Goal: Task Accomplishment & Management: Manage account settings

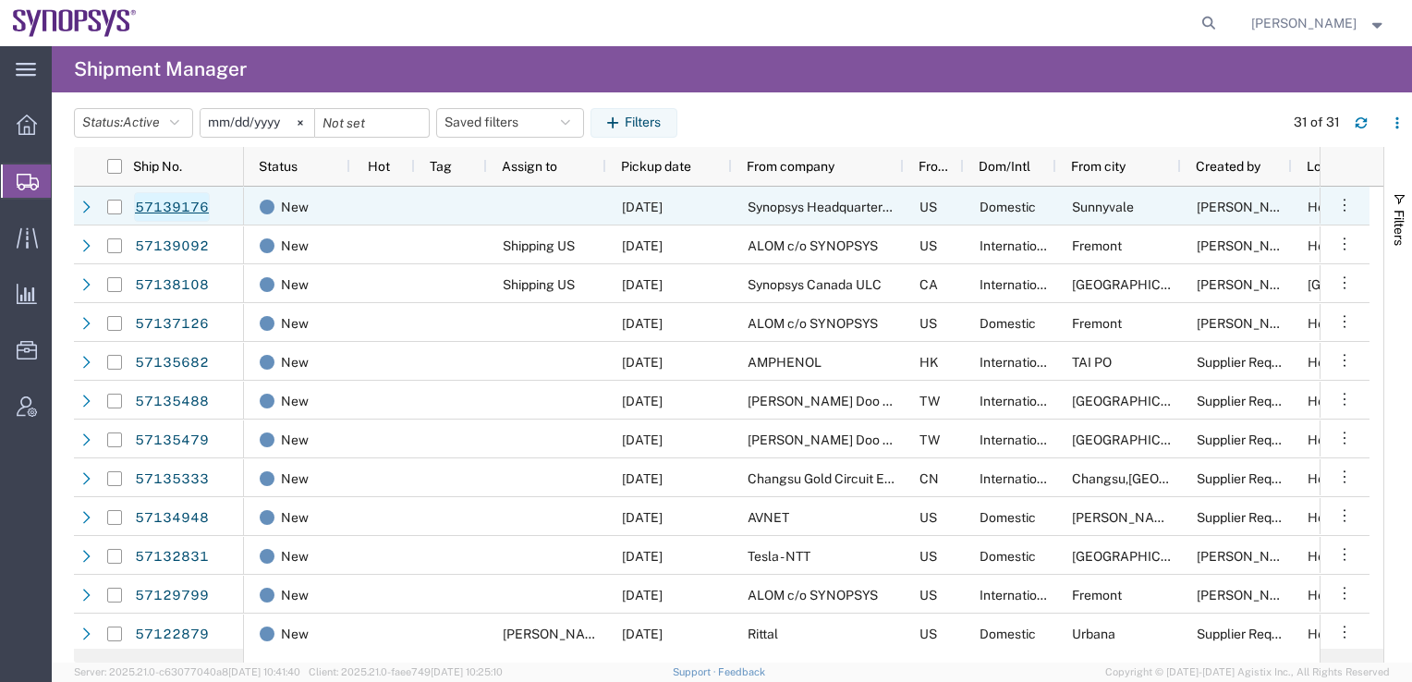
click at [173, 207] on link "57139176" at bounding box center [172, 207] width 76 height 30
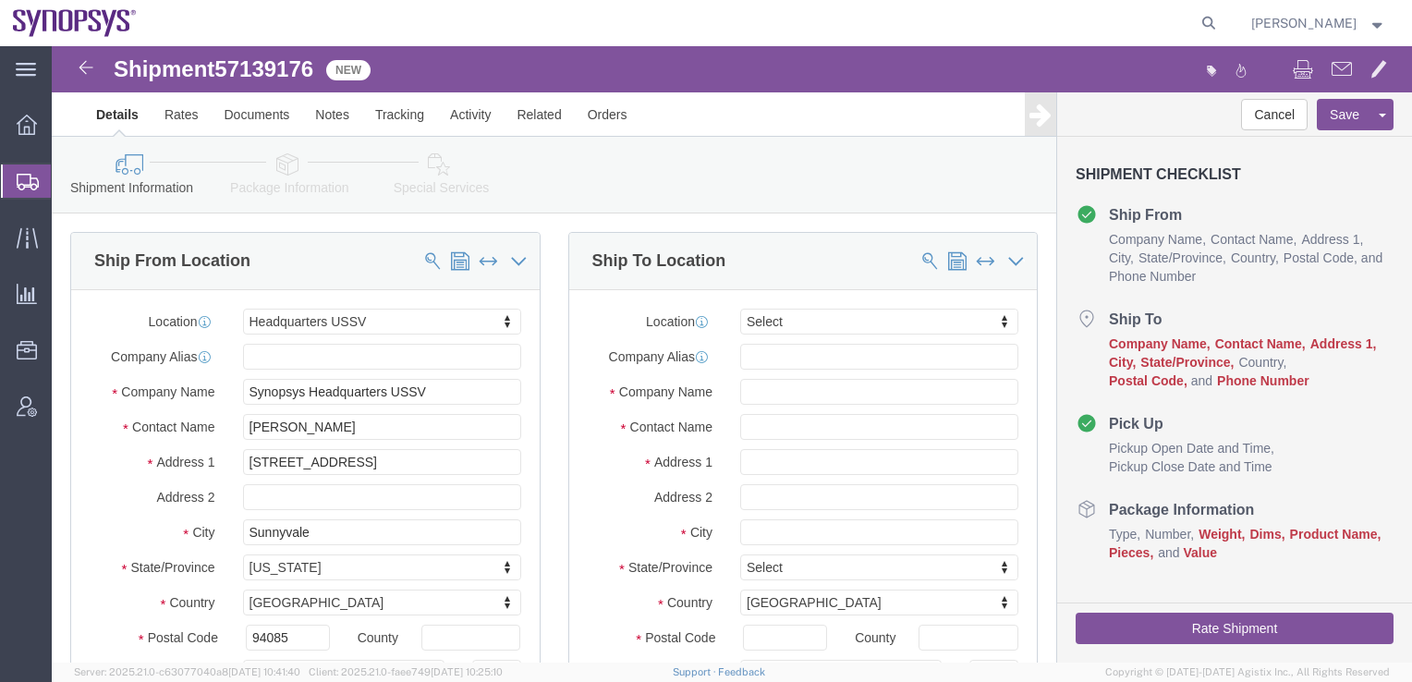
select select "63204"
select select
click link "Activity"
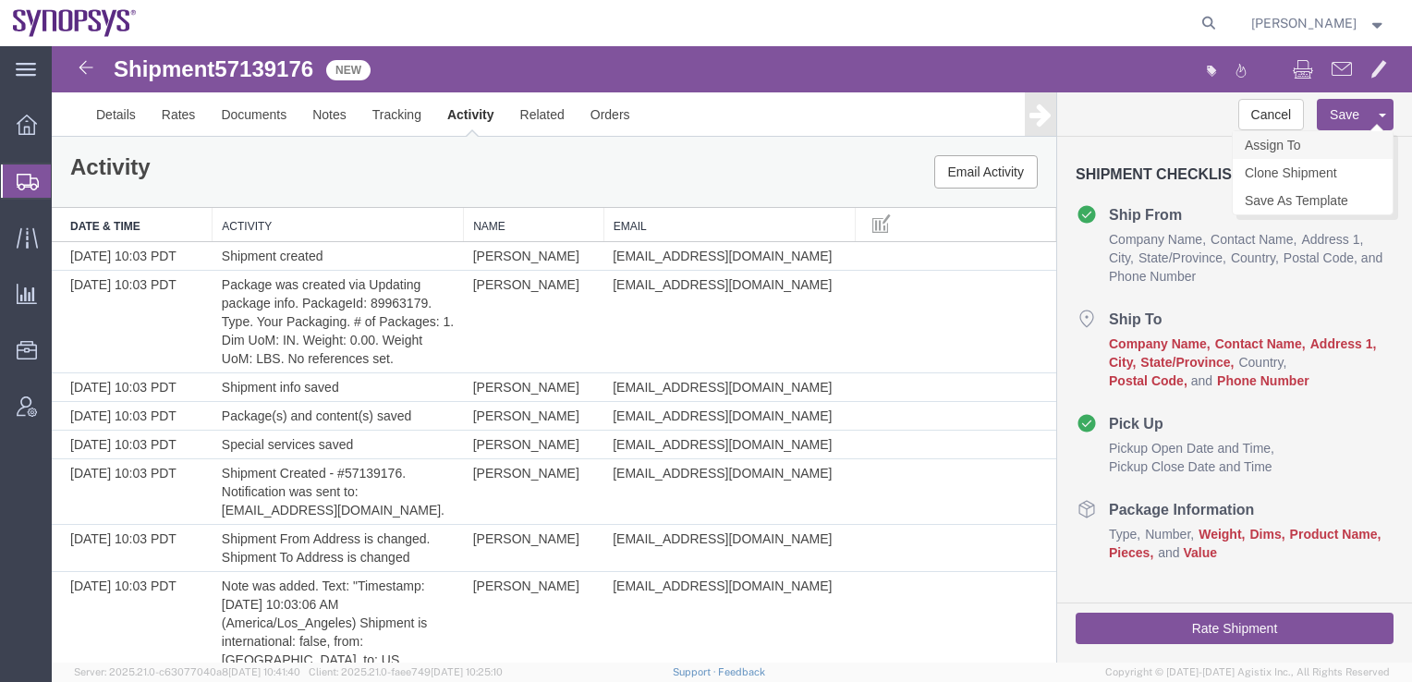
click at [1291, 147] on link "Assign To" at bounding box center [1313, 145] width 160 height 28
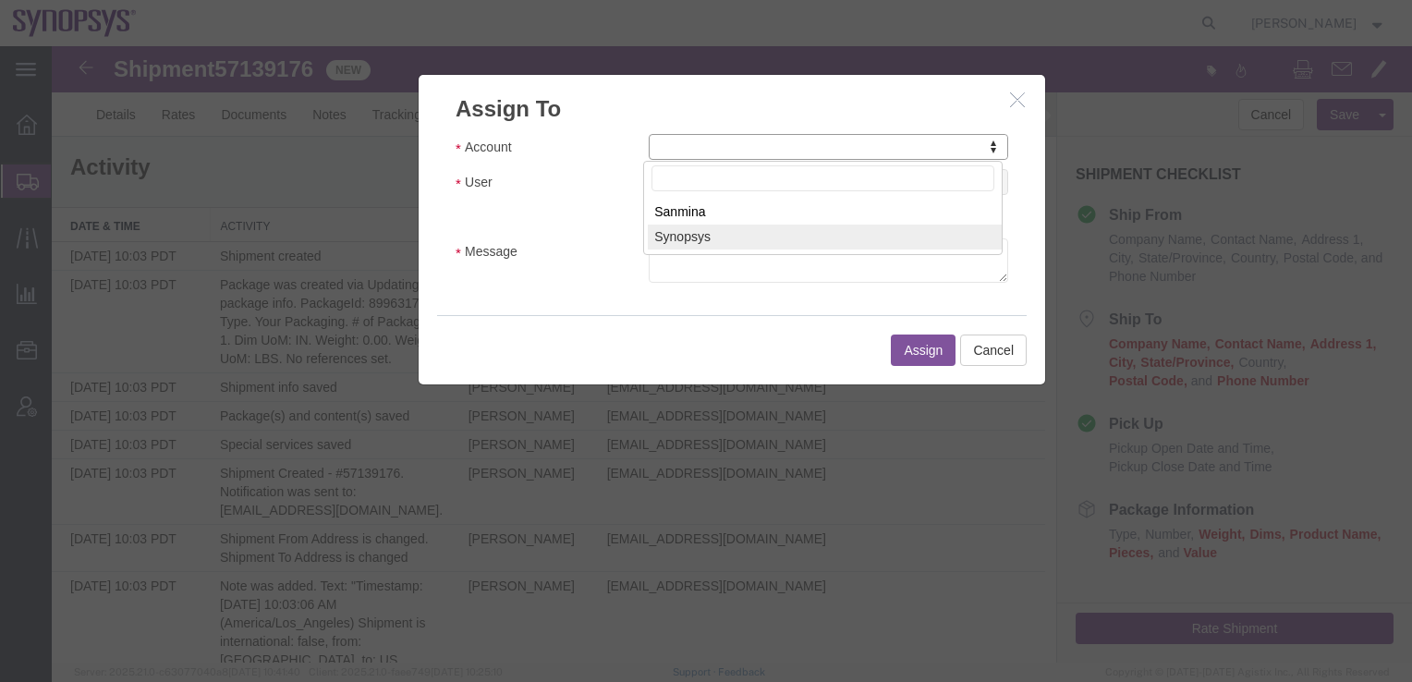
select select "117156"
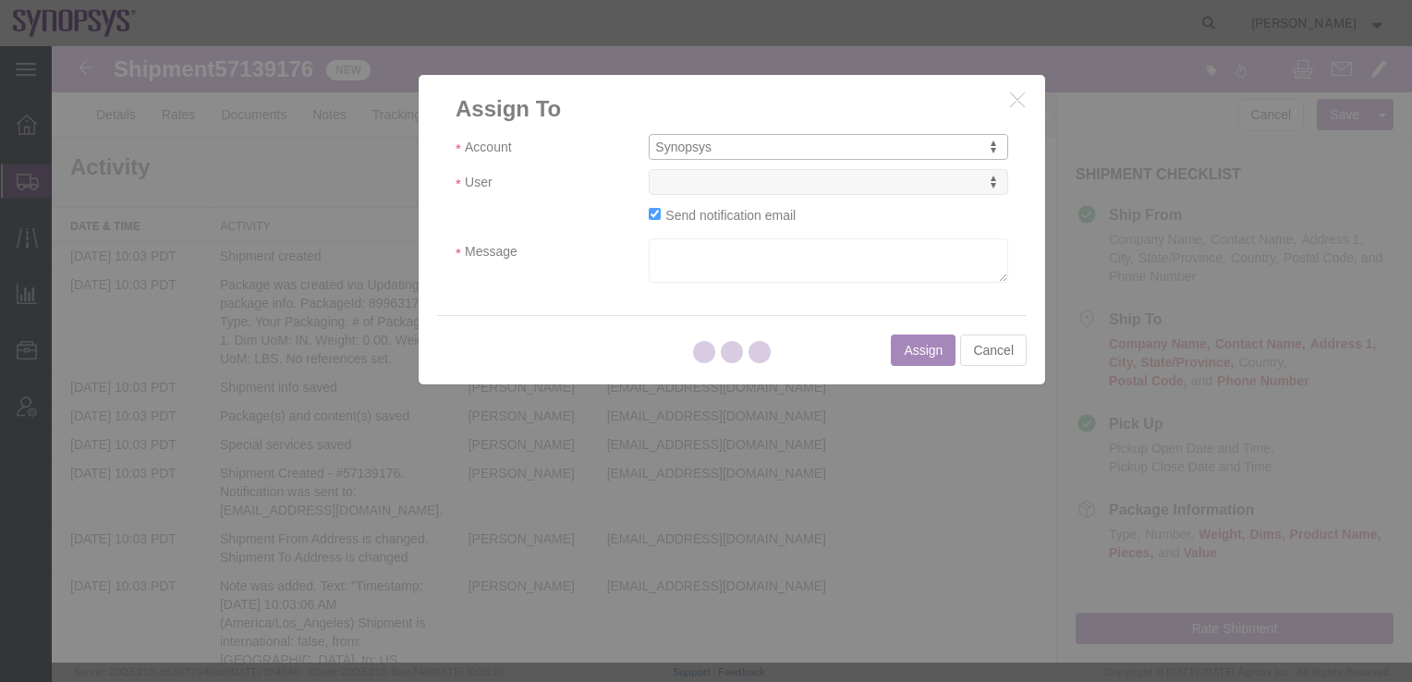
select select
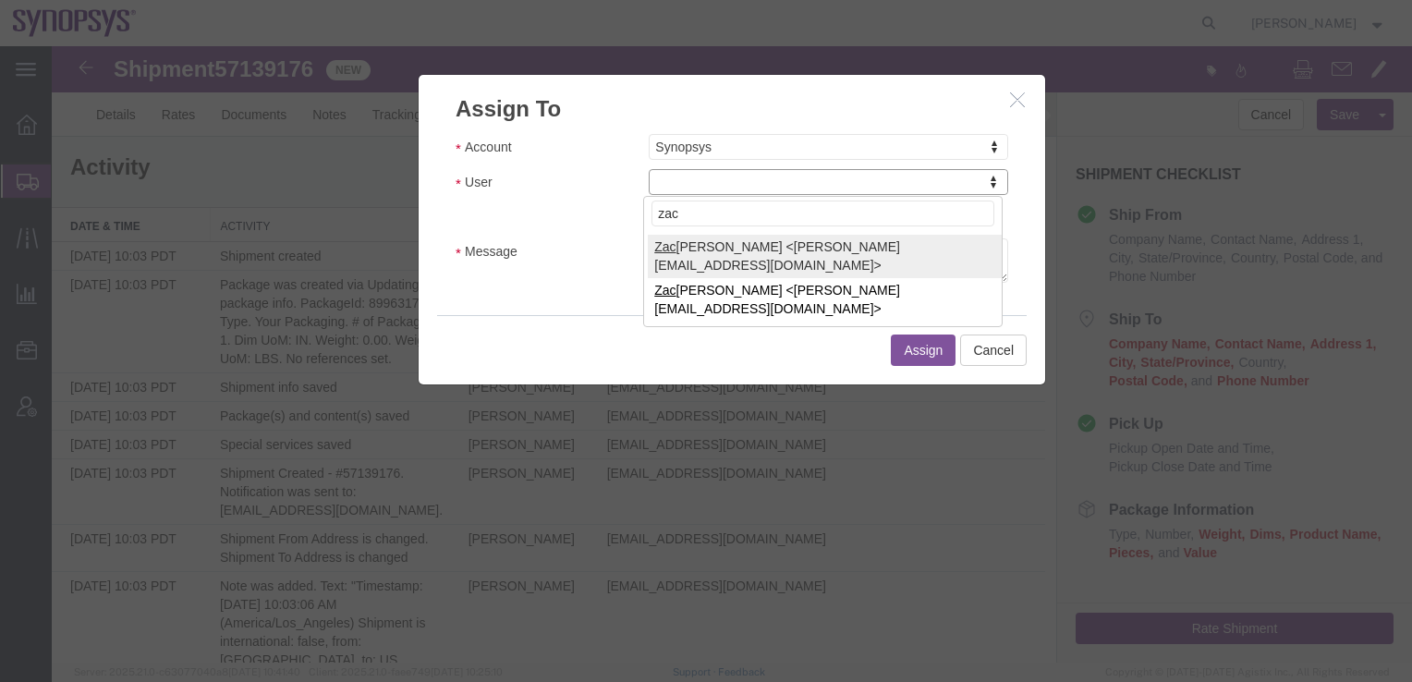
type input "zac"
select select "98200"
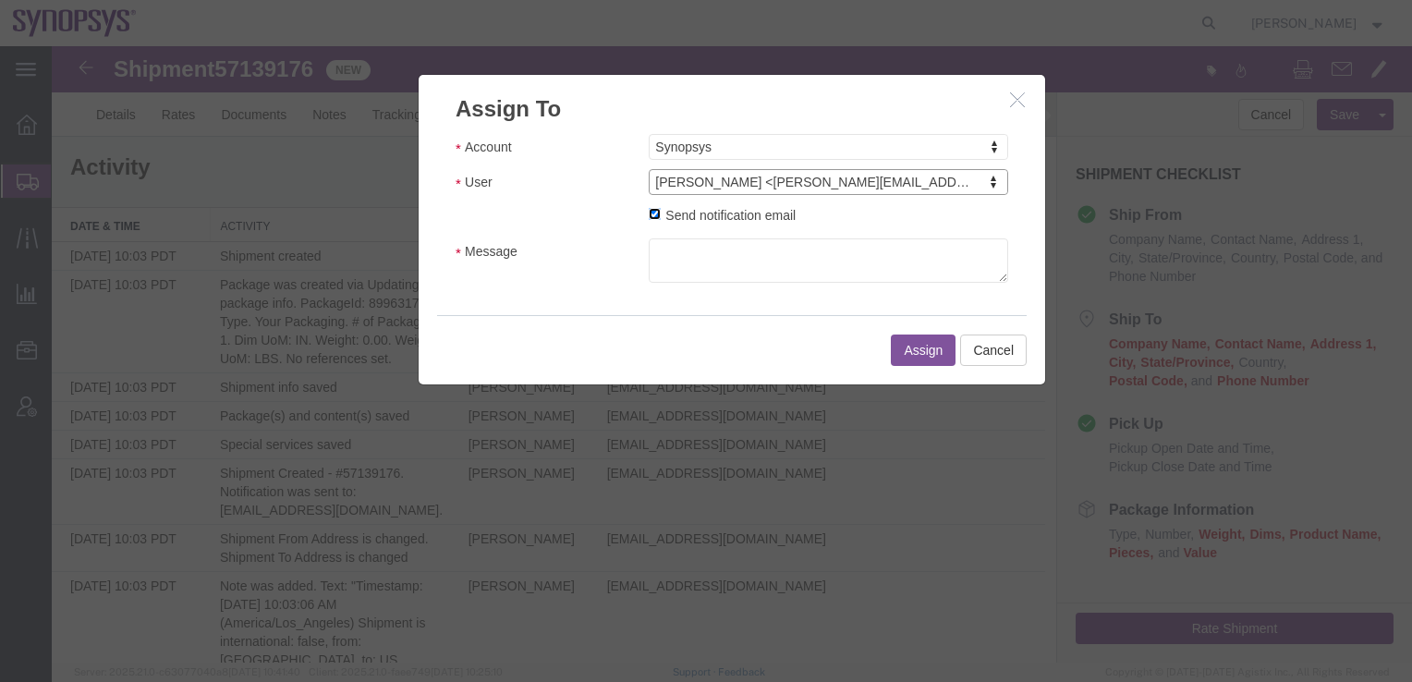
click at [649, 215] on input "Send notification email" at bounding box center [655, 214] width 12 height 12
checkbox input "false"
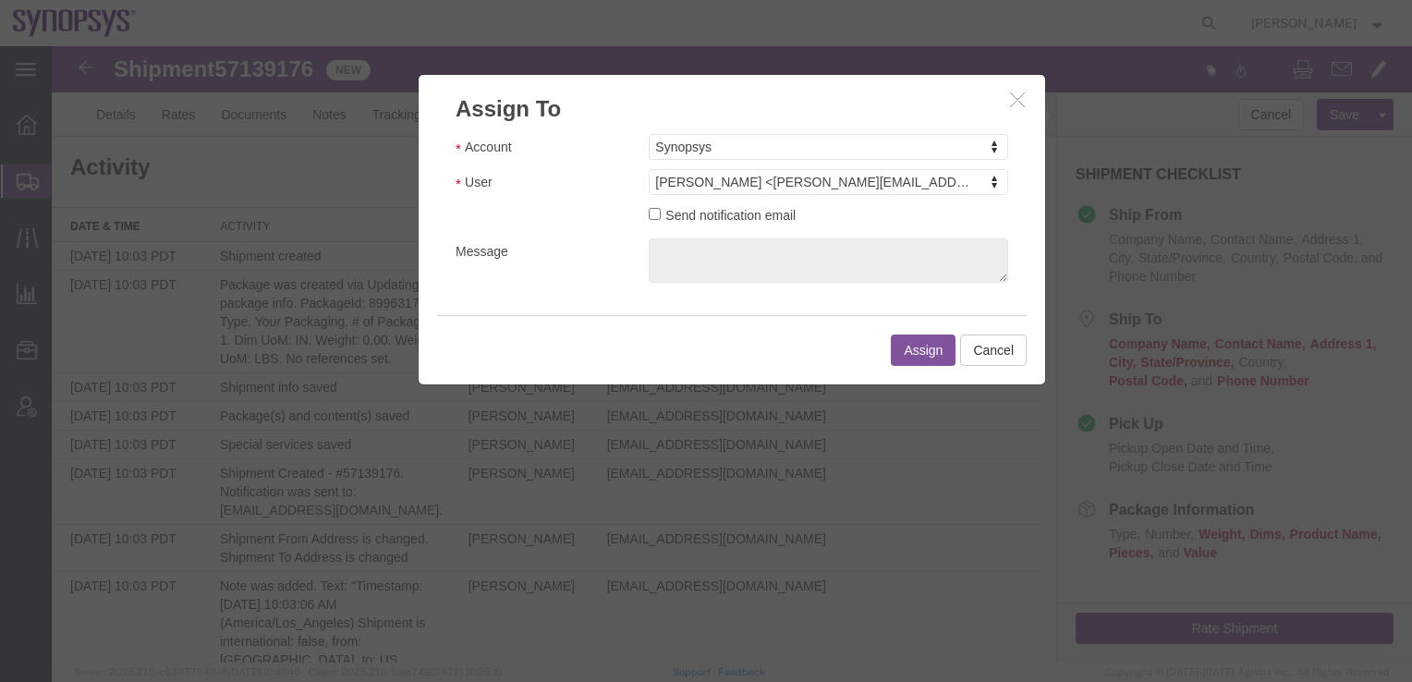
click at [912, 353] on button "Assign" at bounding box center [923, 350] width 65 height 31
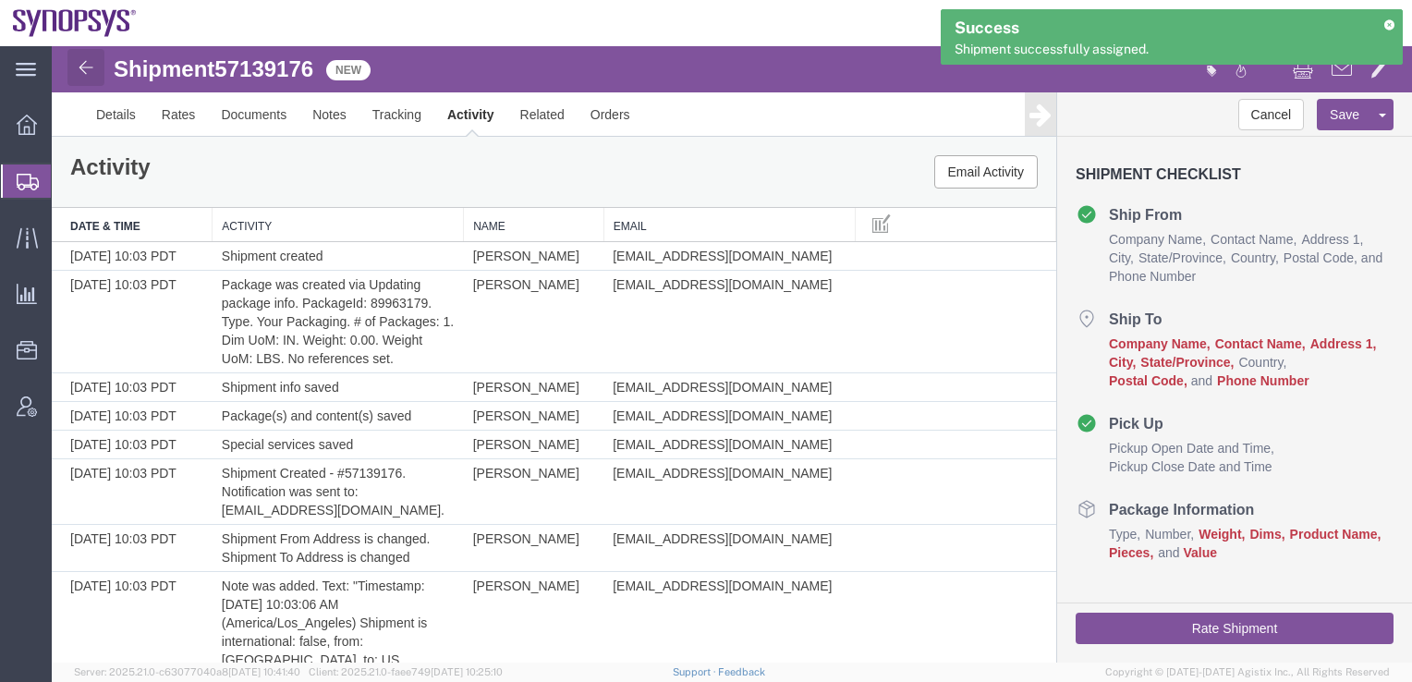
click at [81, 62] on img at bounding box center [86, 67] width 22 height 22
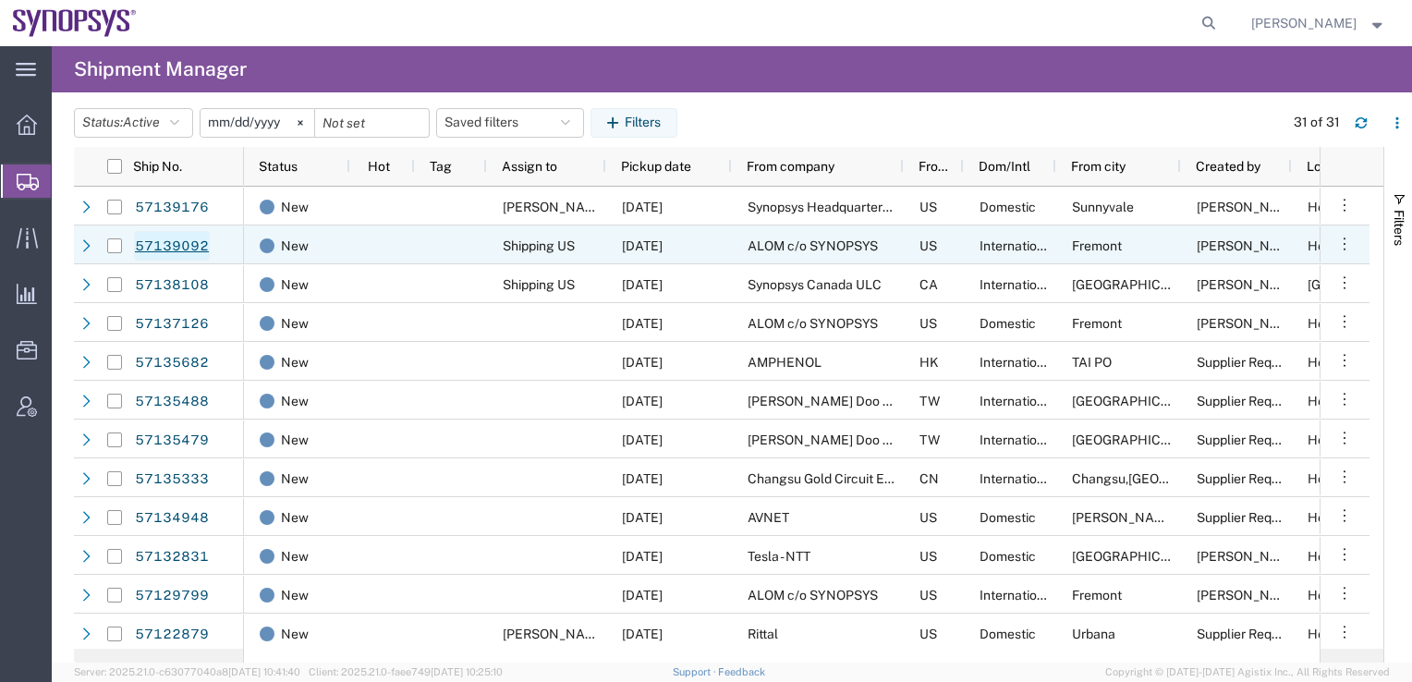
click at [166, 253] on link "57139092" at bounding box center [172, 246] width 76 height 30
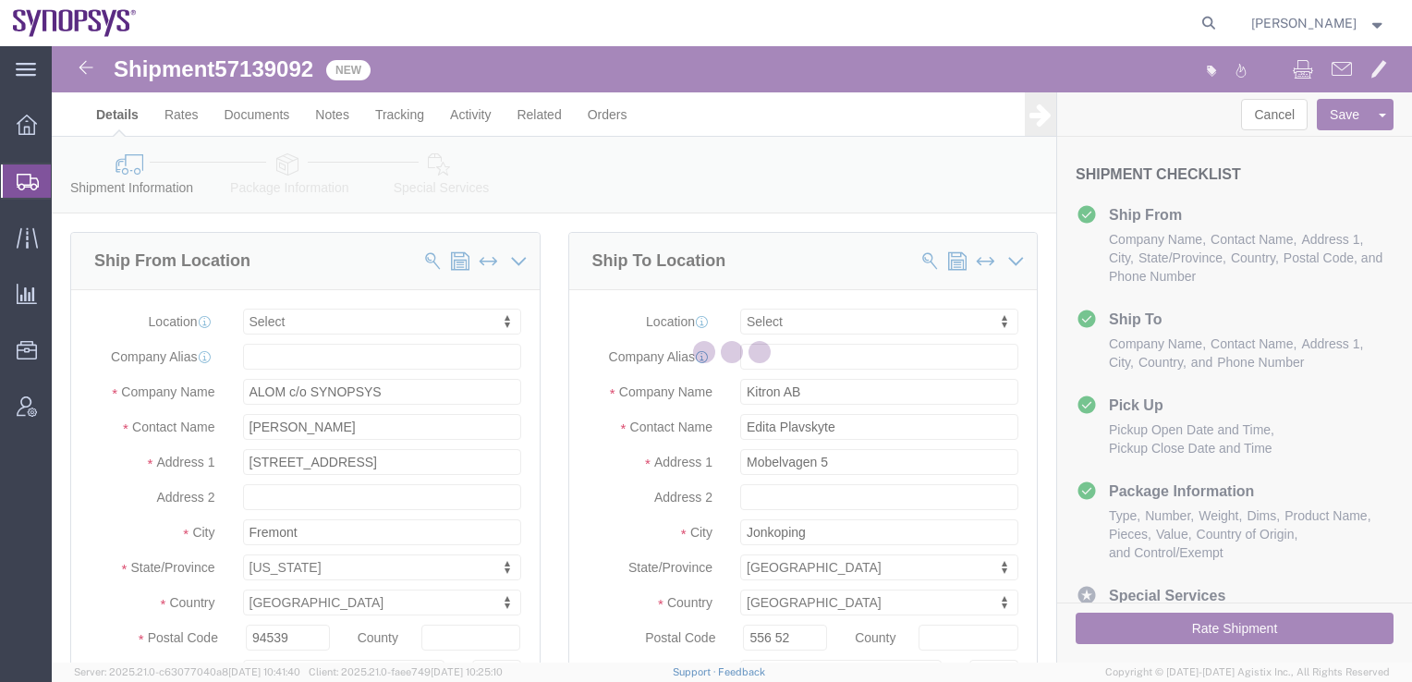
select select
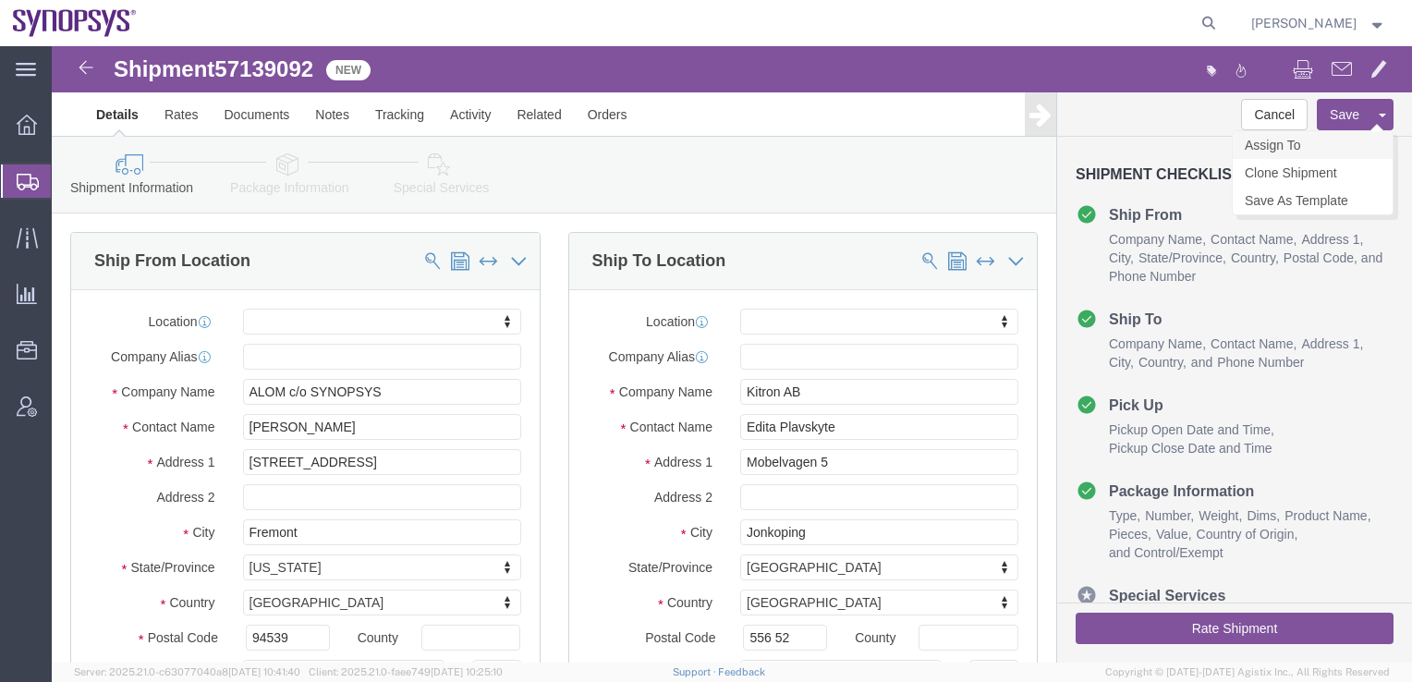
click link "Assign To"
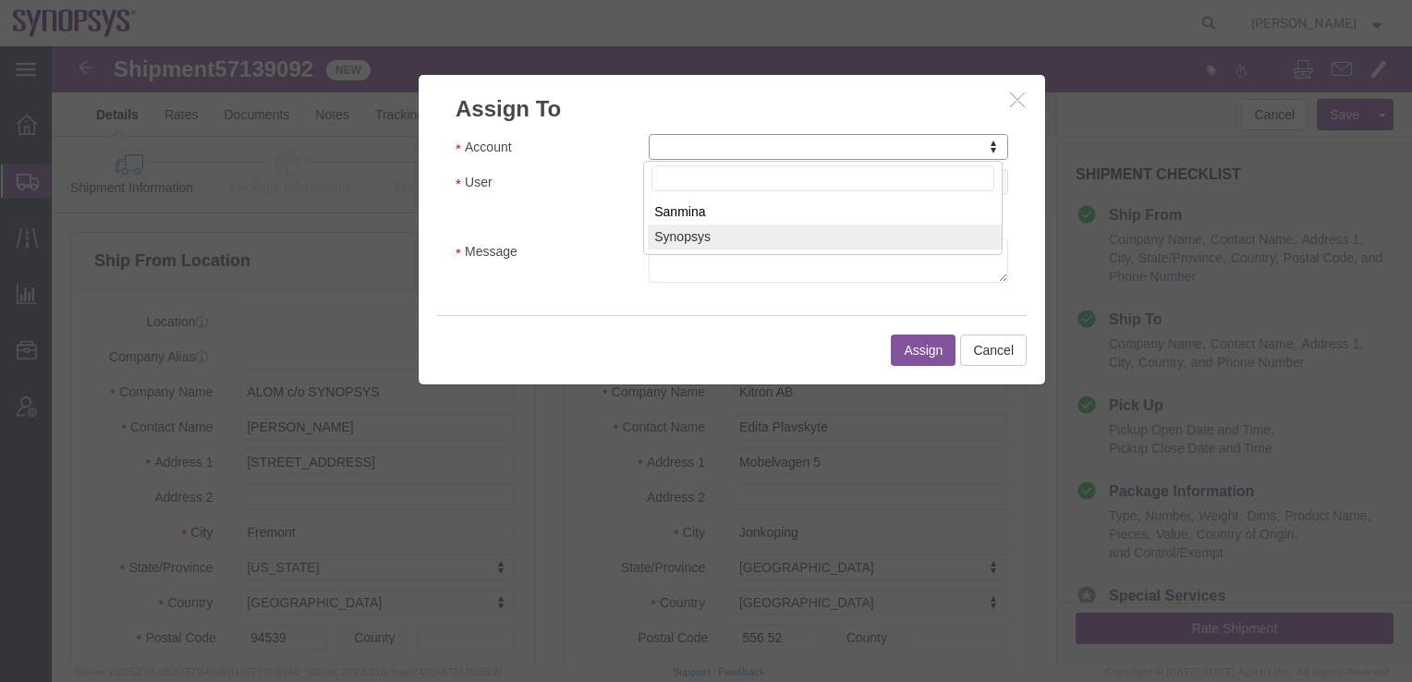
select select "117156"
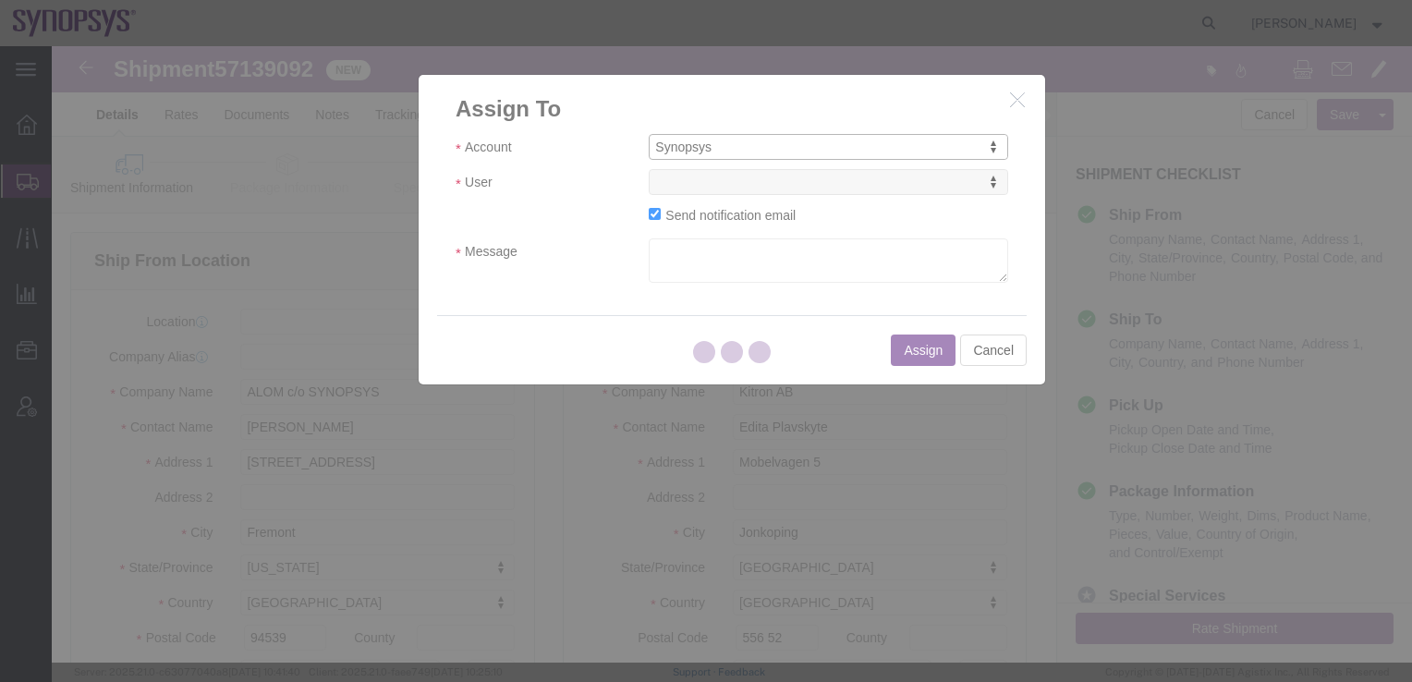
select select
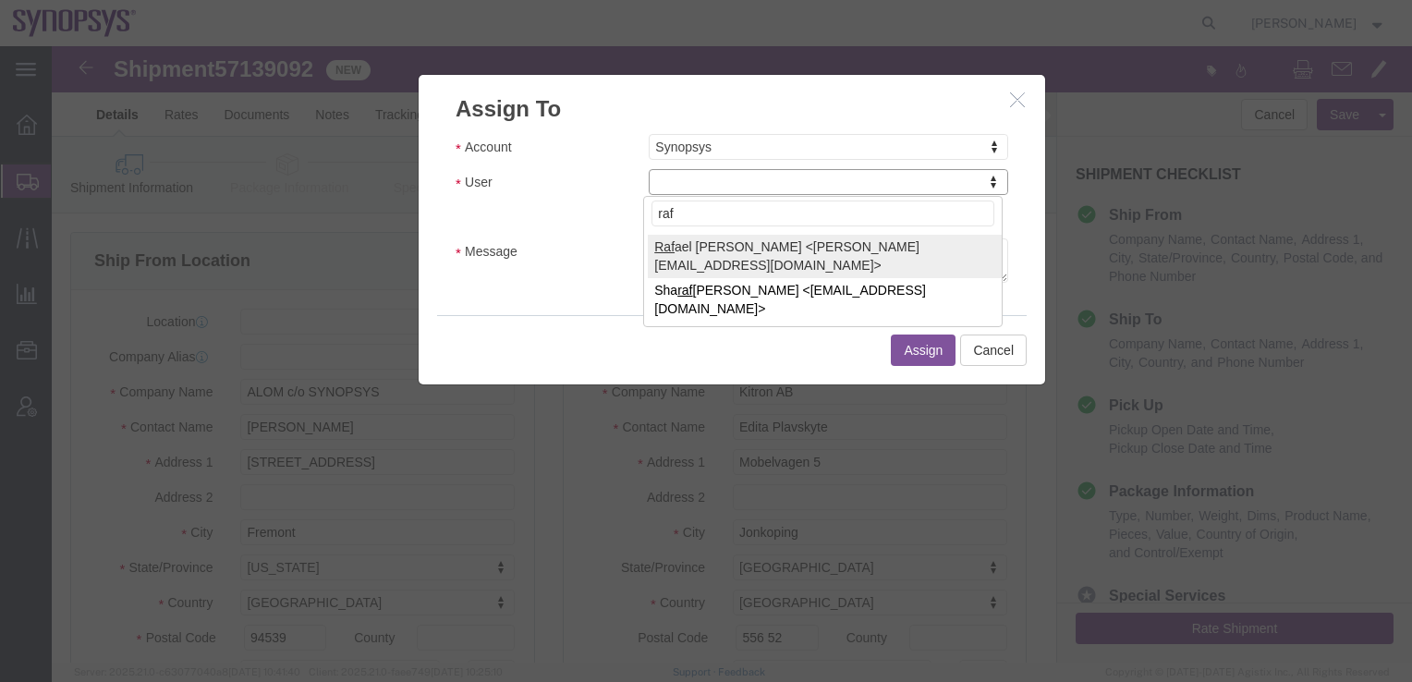
type input "raf"
select select "95522"
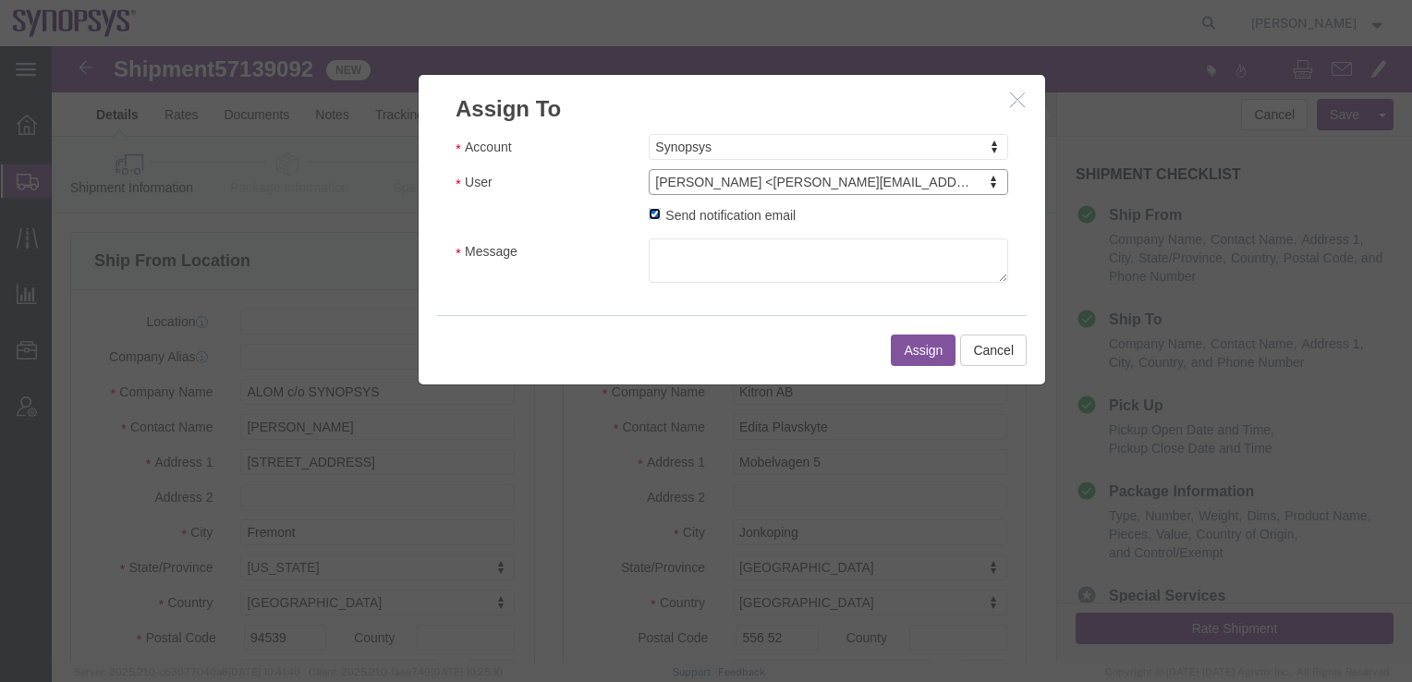
click input "Send notification email"
checkbox input "false"
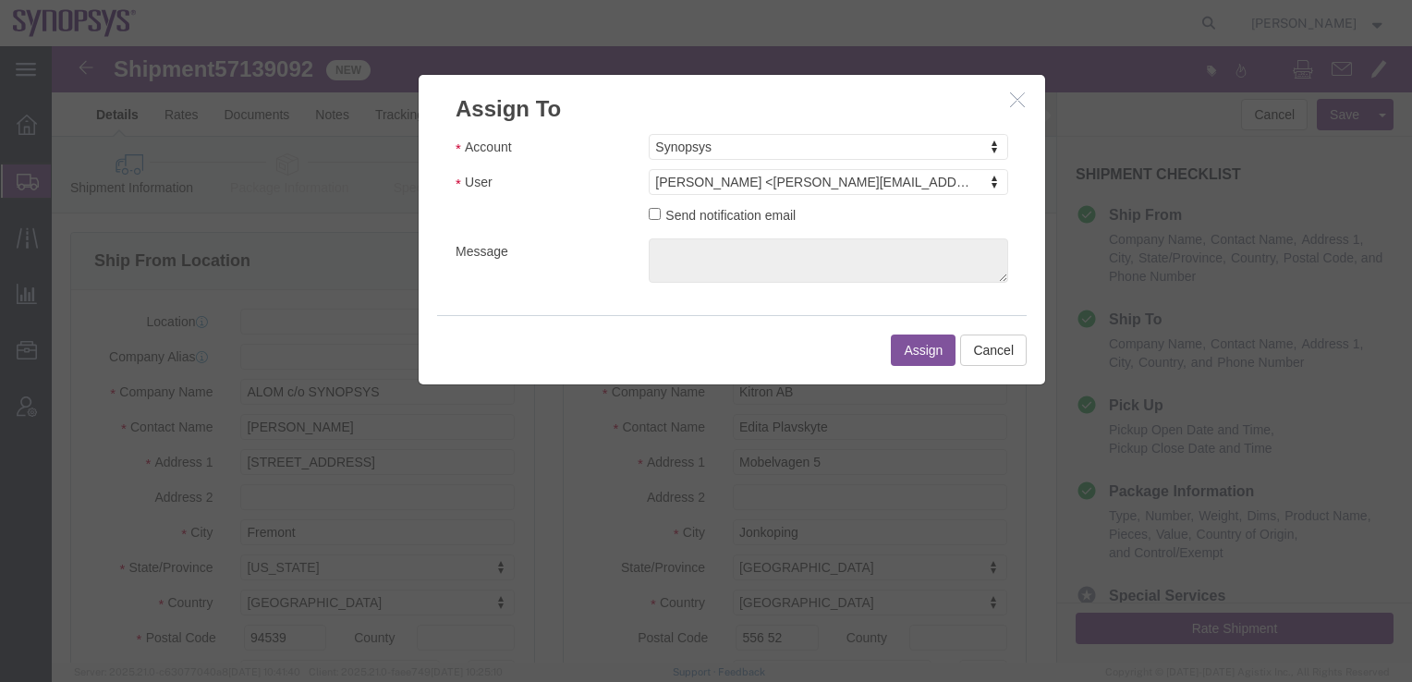
click button "Assign"
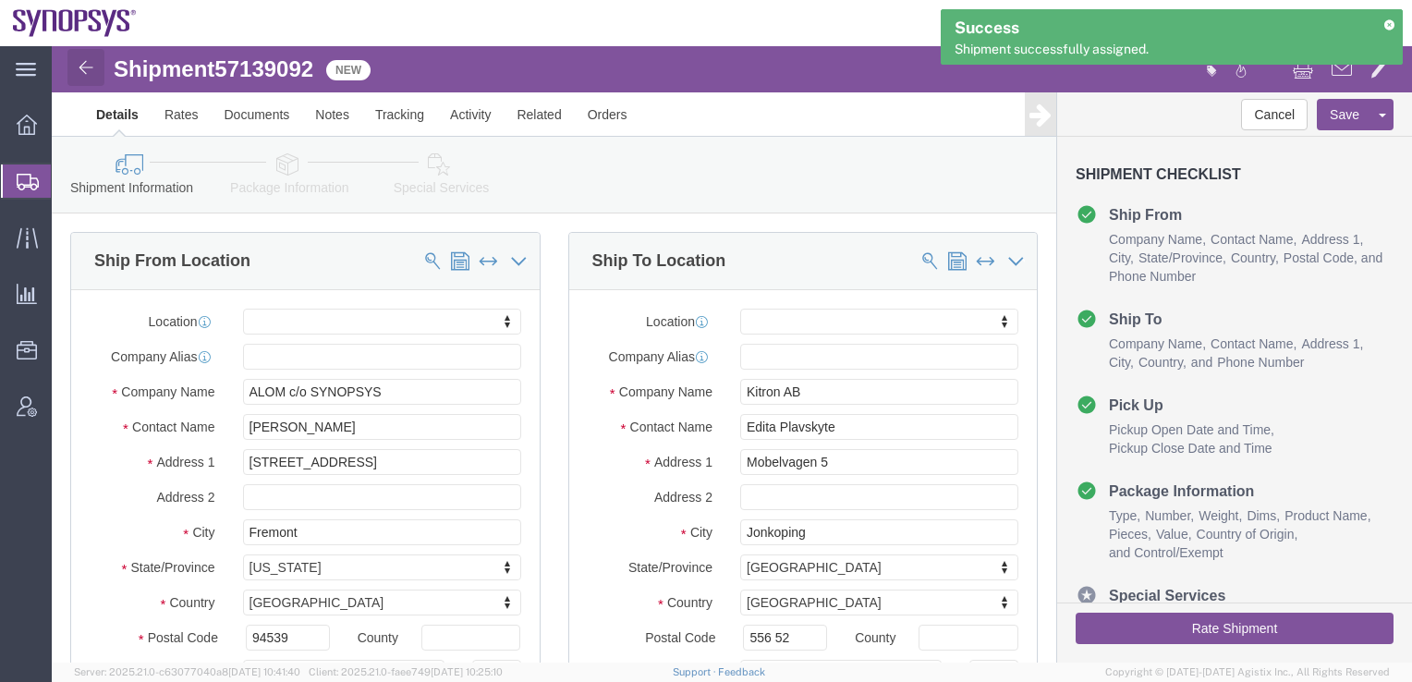
click img
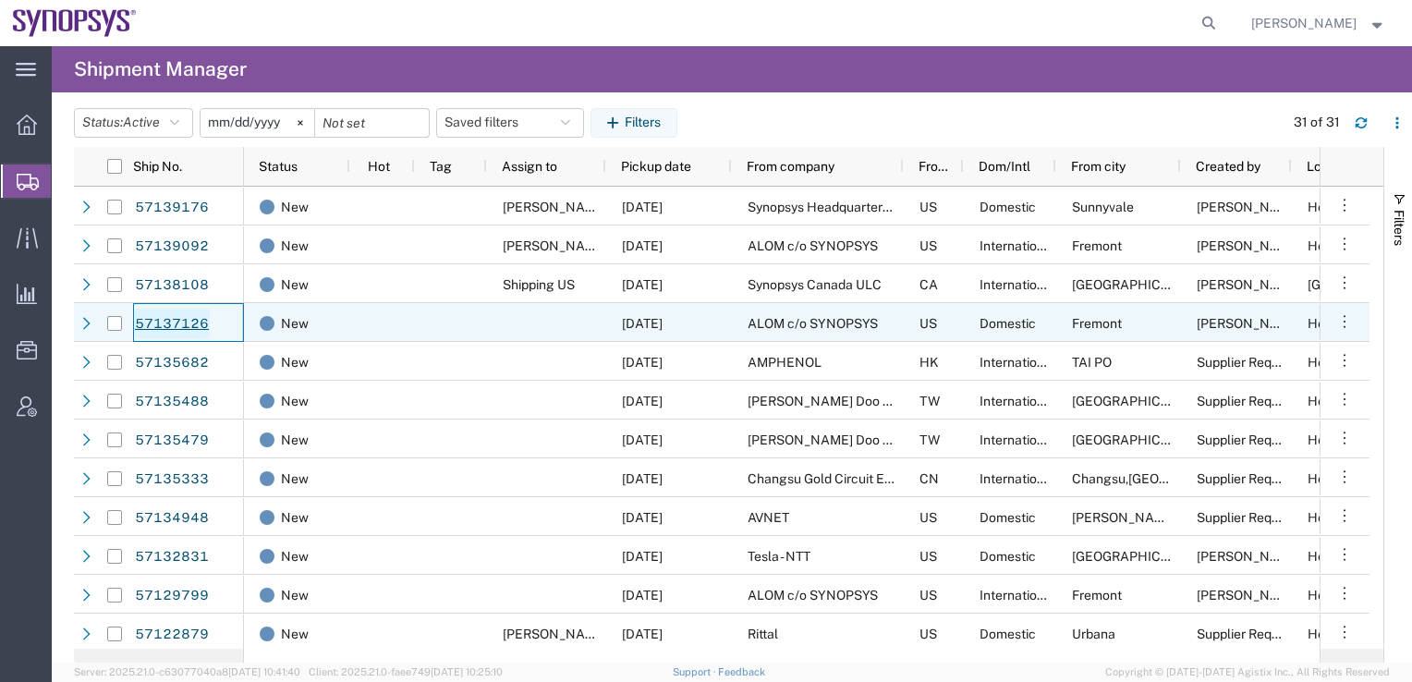
click at [165, 329] on link "57137126" at bounding box center [172, 324] width 76 height 30
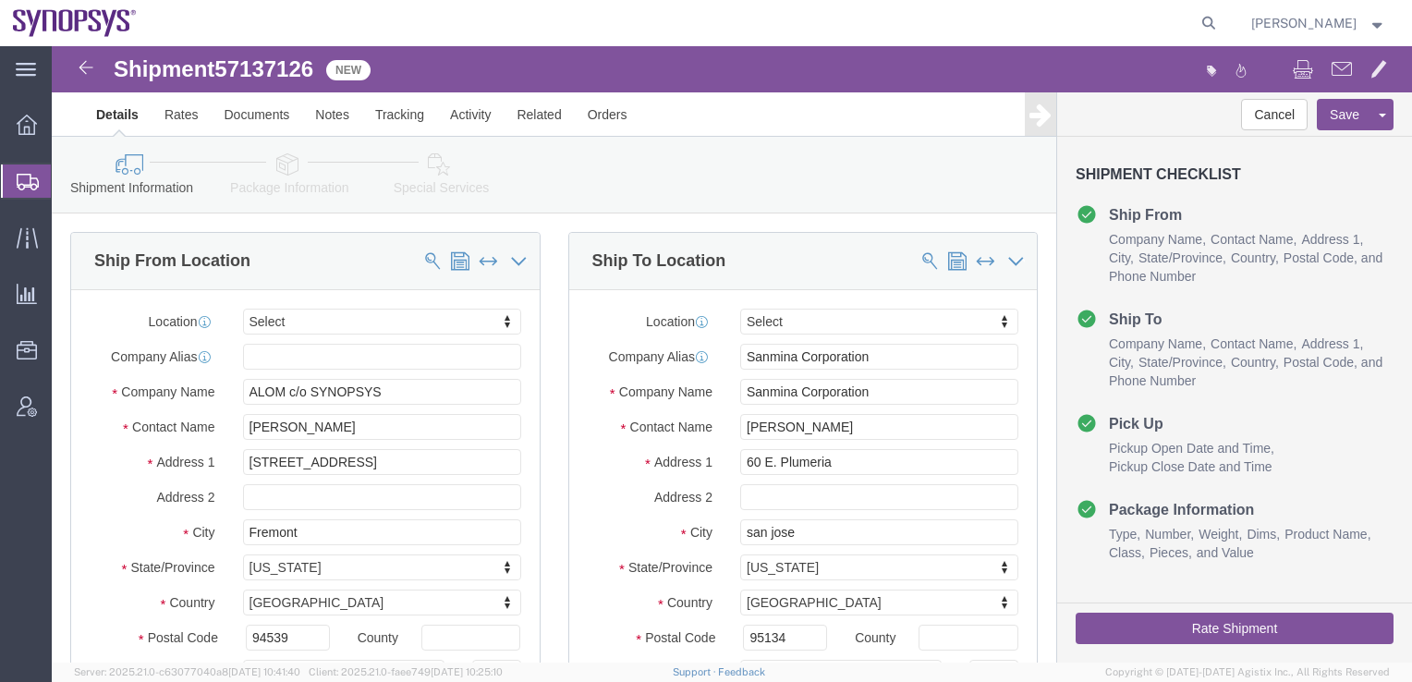
select select
click link "Assign To"
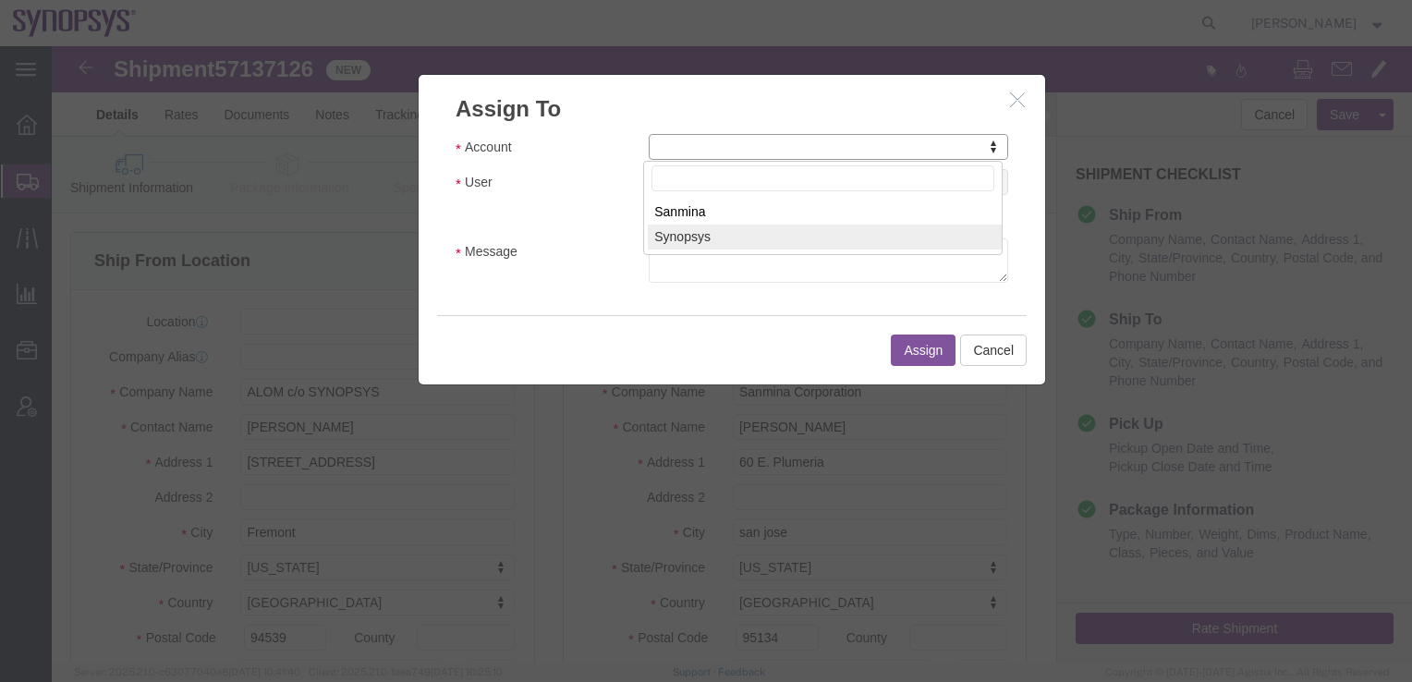
select select "117156"
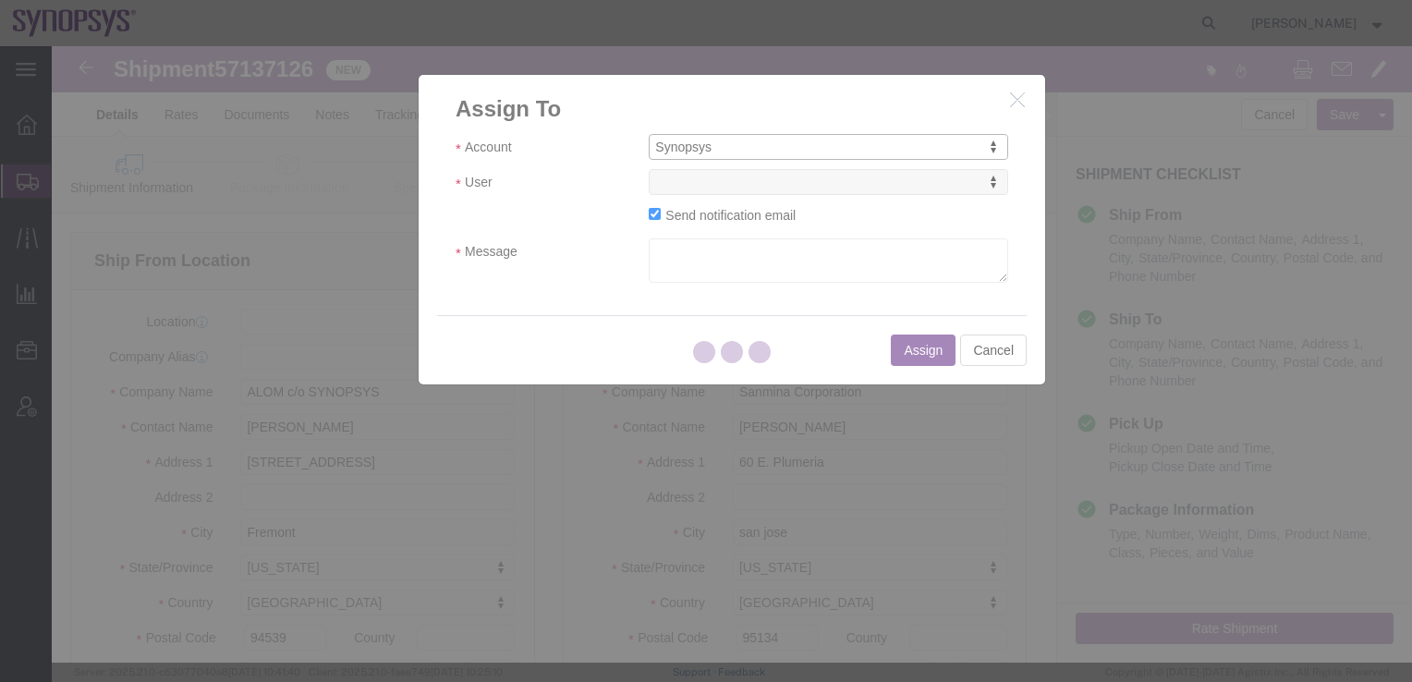
select select
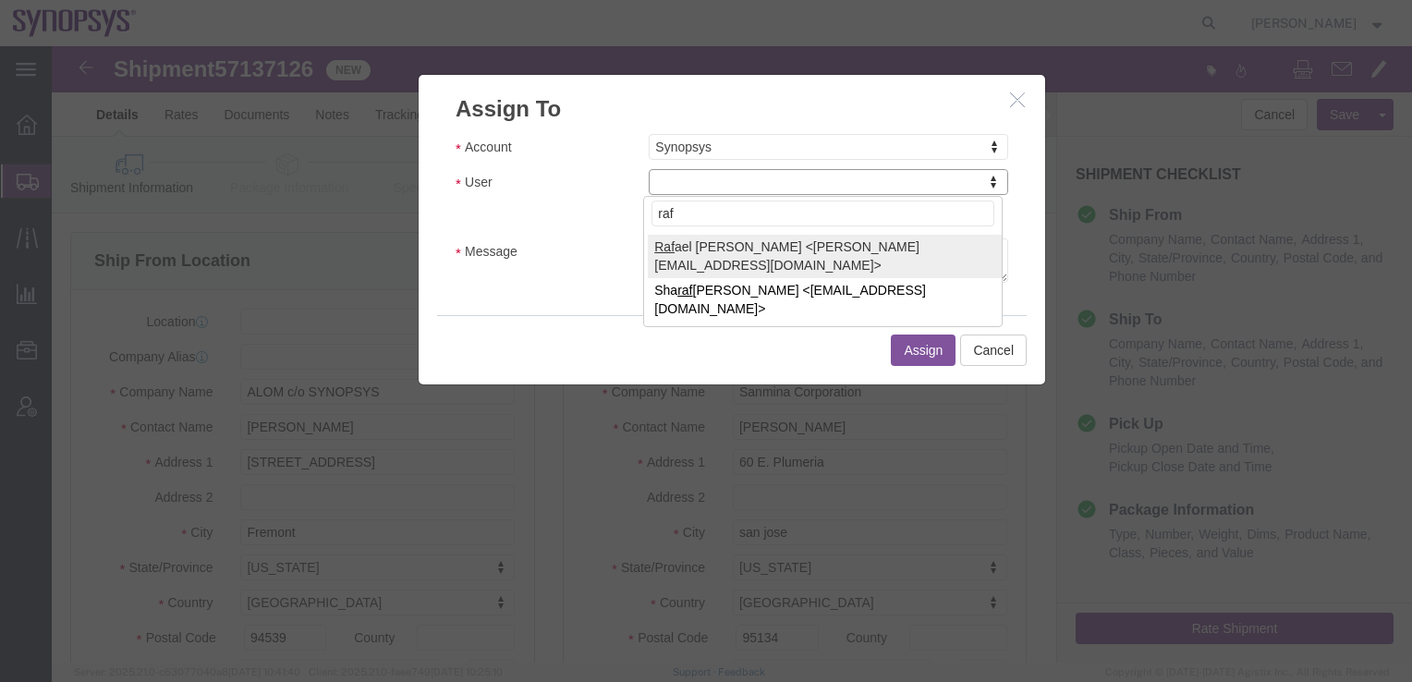
type input "raf"
select select "95522"
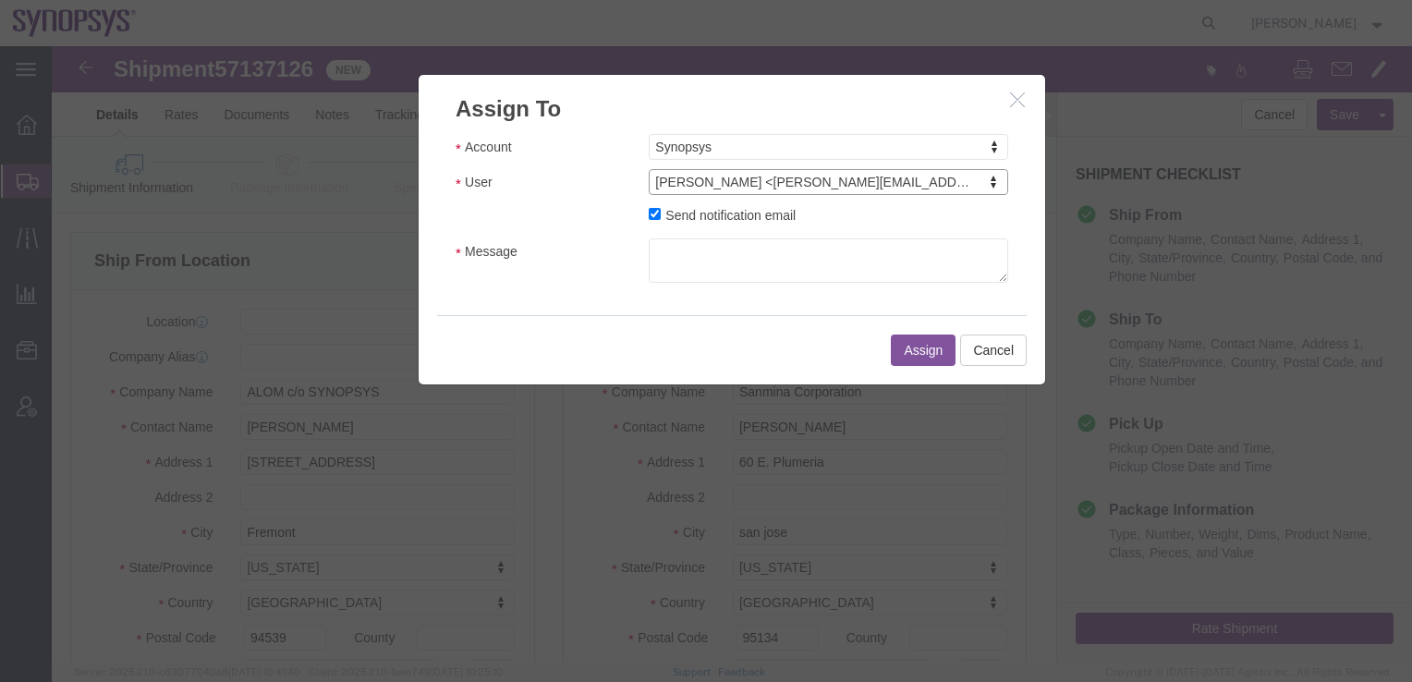
click label "Send notification email"
click input "Send notification email"
checkbox input "false"
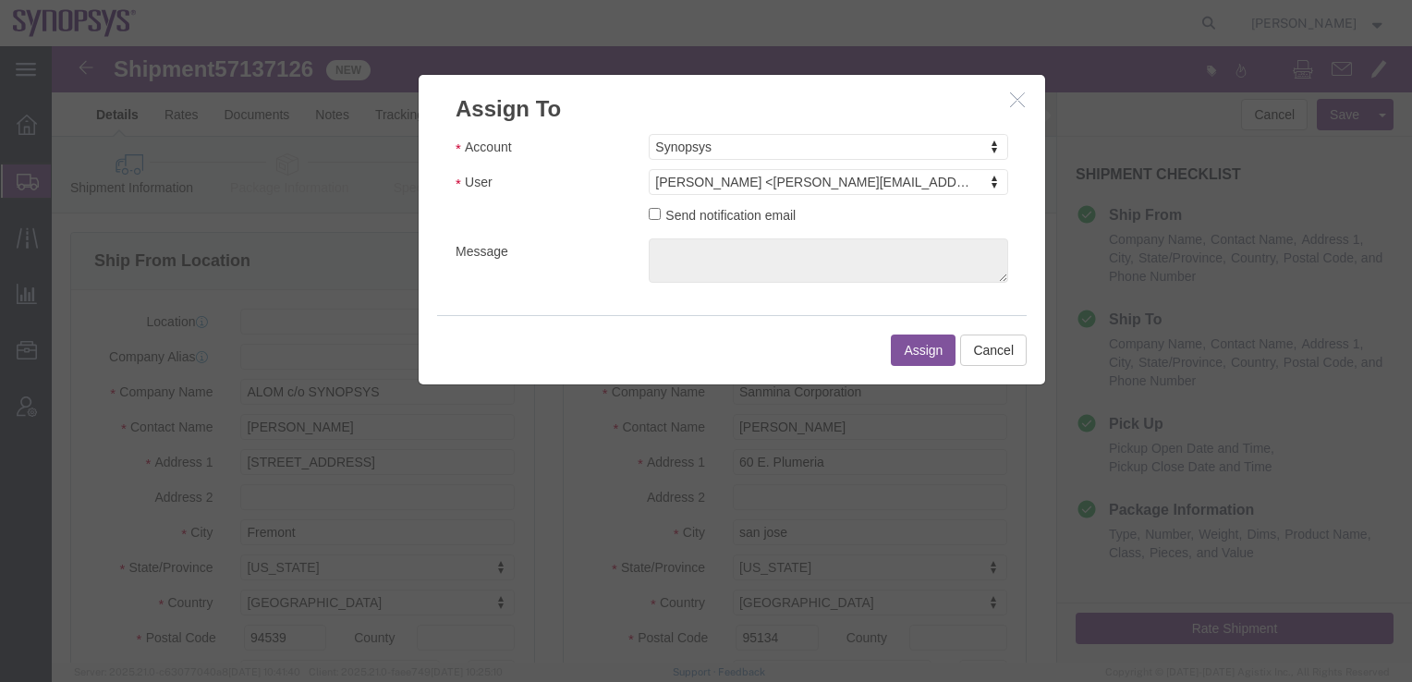
click button "Assign"
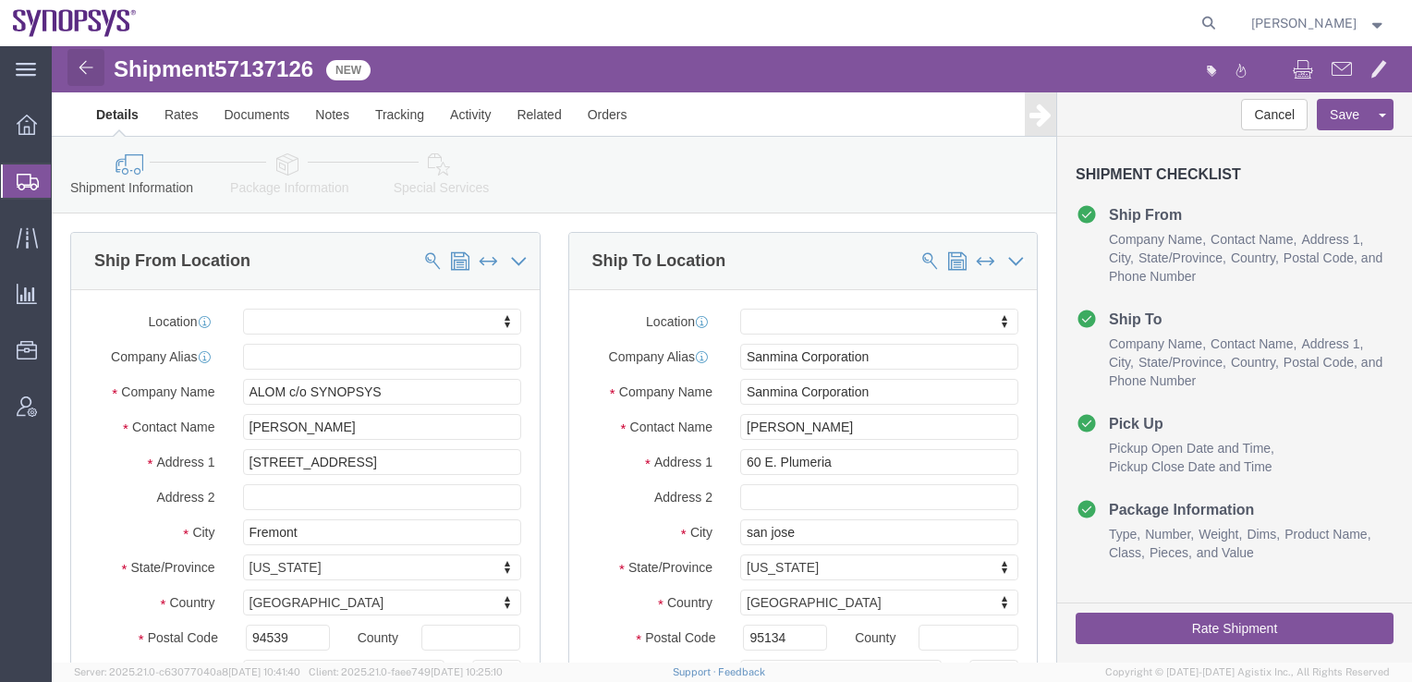
click img
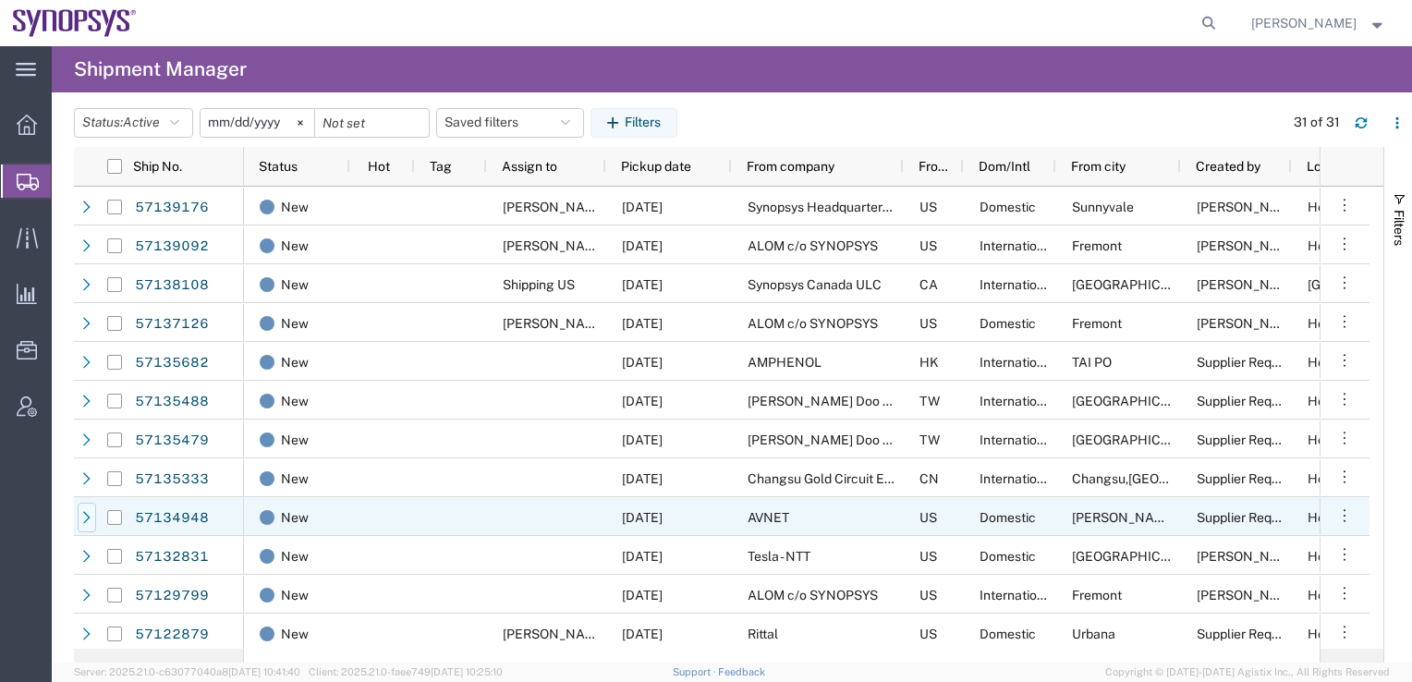
click at [86, 520] on icon at bounding box center [86, 517] width 13 height 13
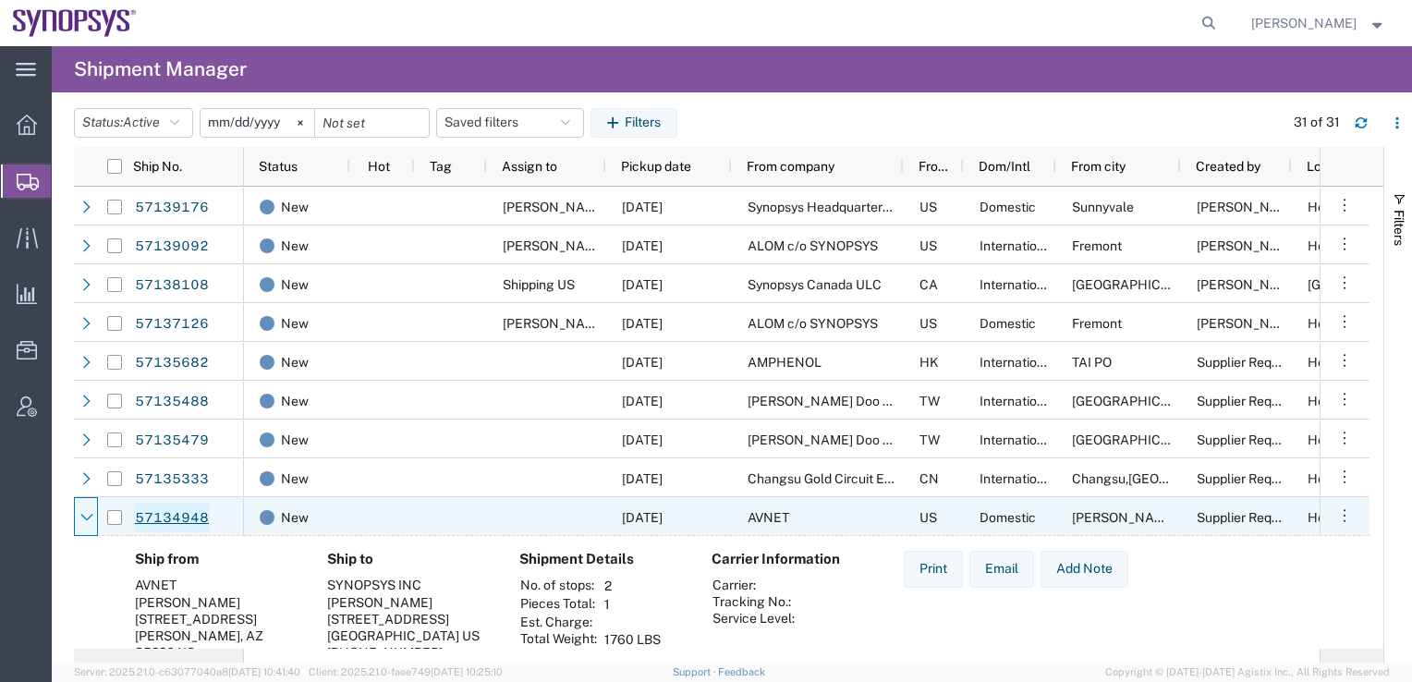
click at [144, 516] on link "57134948" at bounding box center [172, 518] width 76 height 30
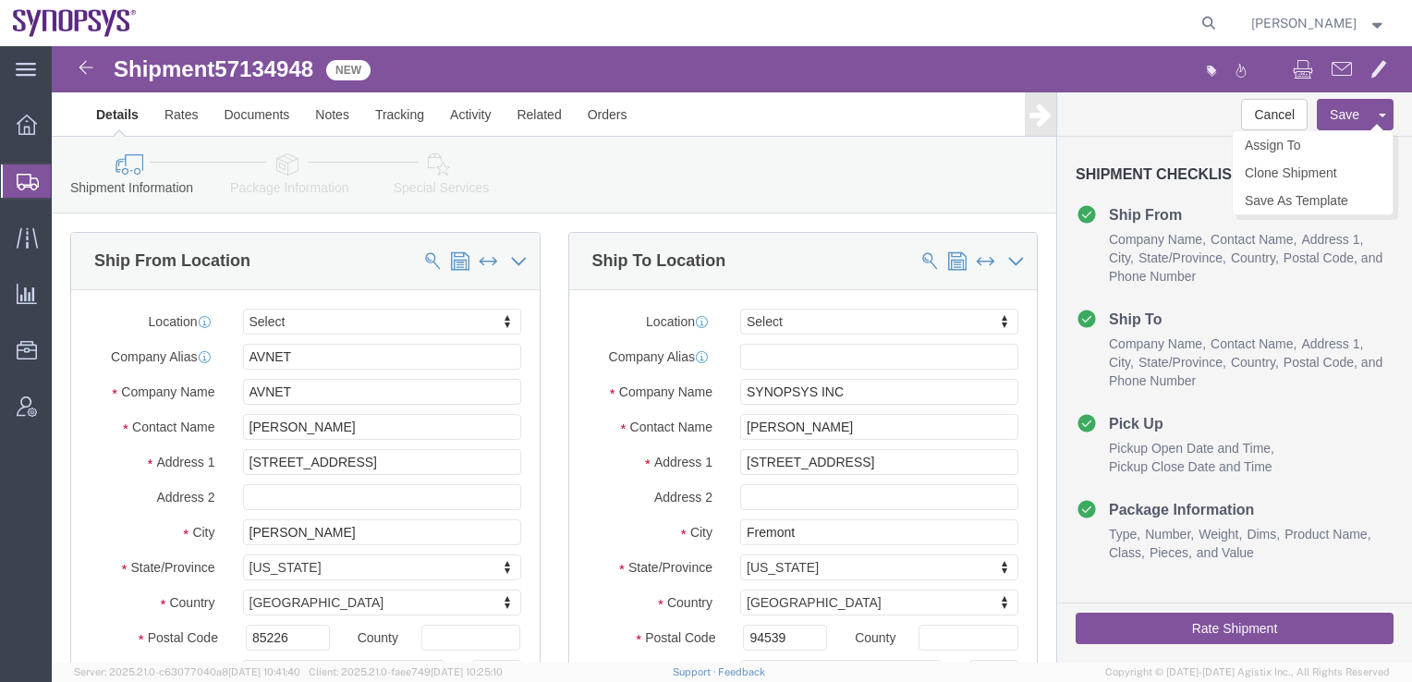
select select
click link "Assign To"
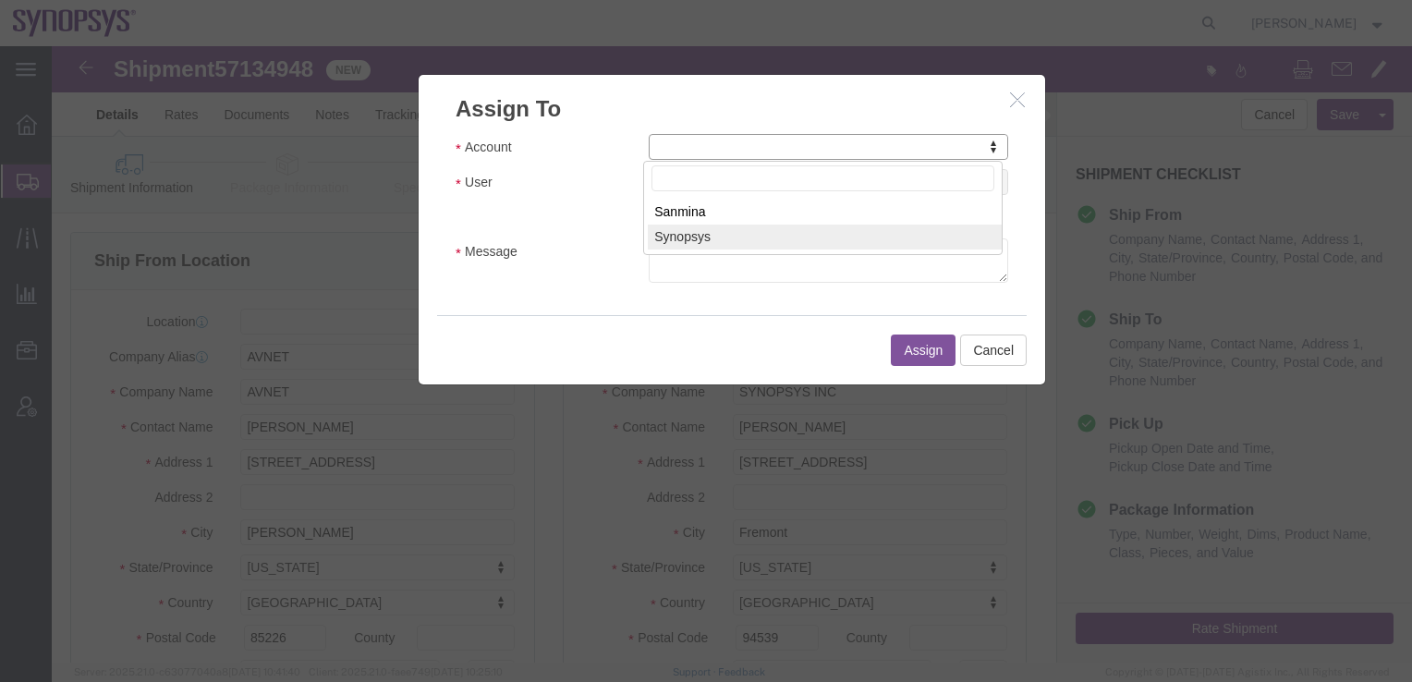
select select "117156"
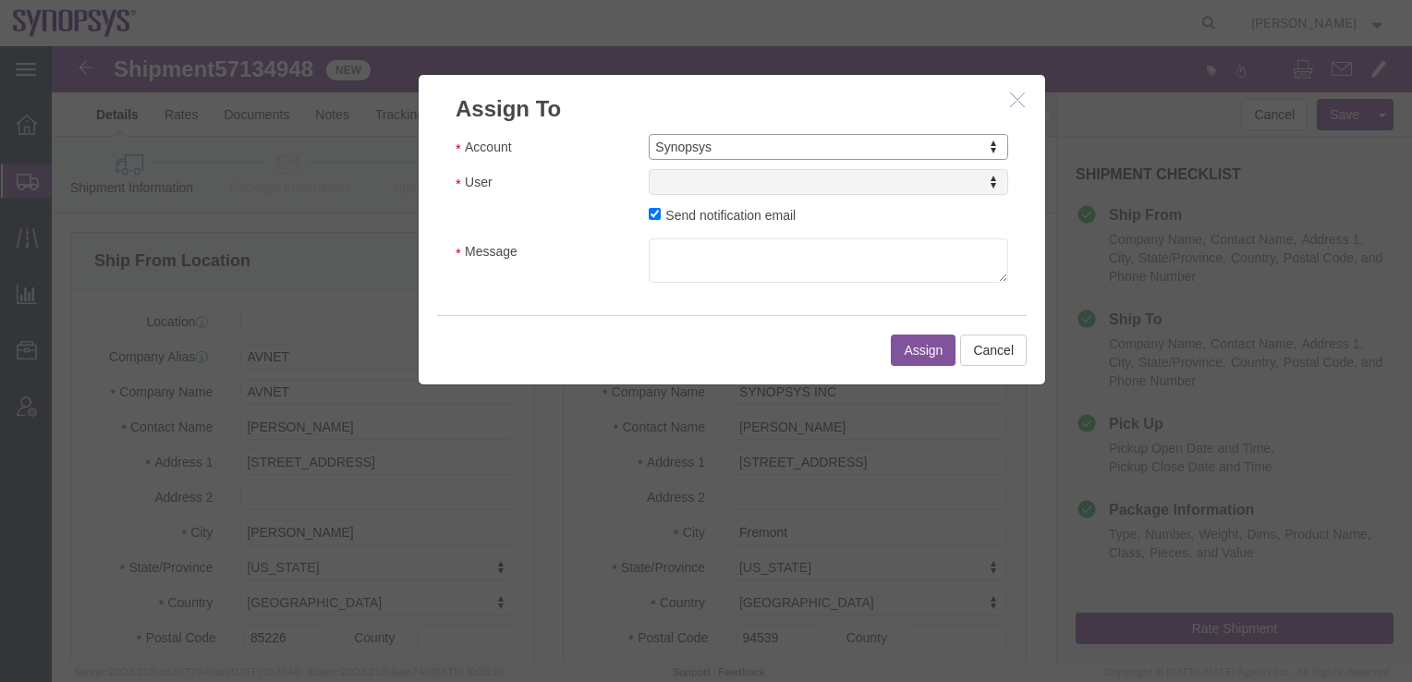
select select
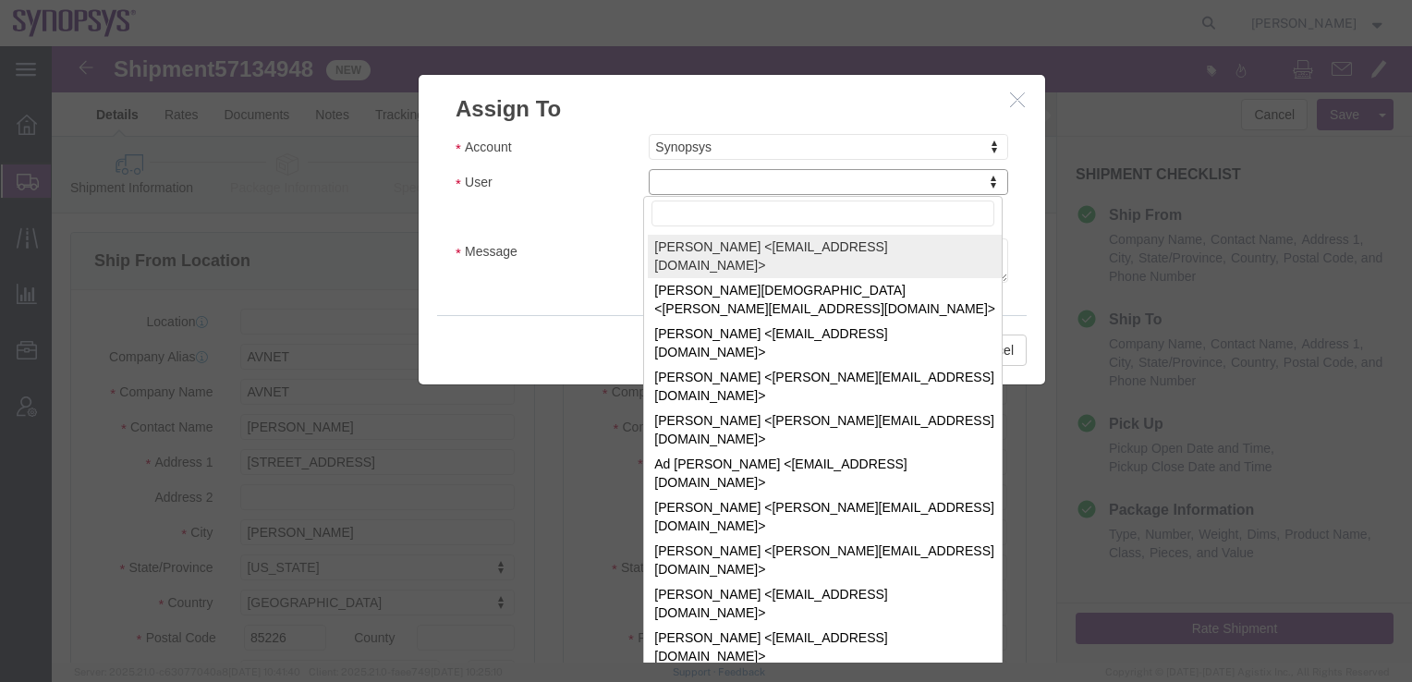
click input "User"
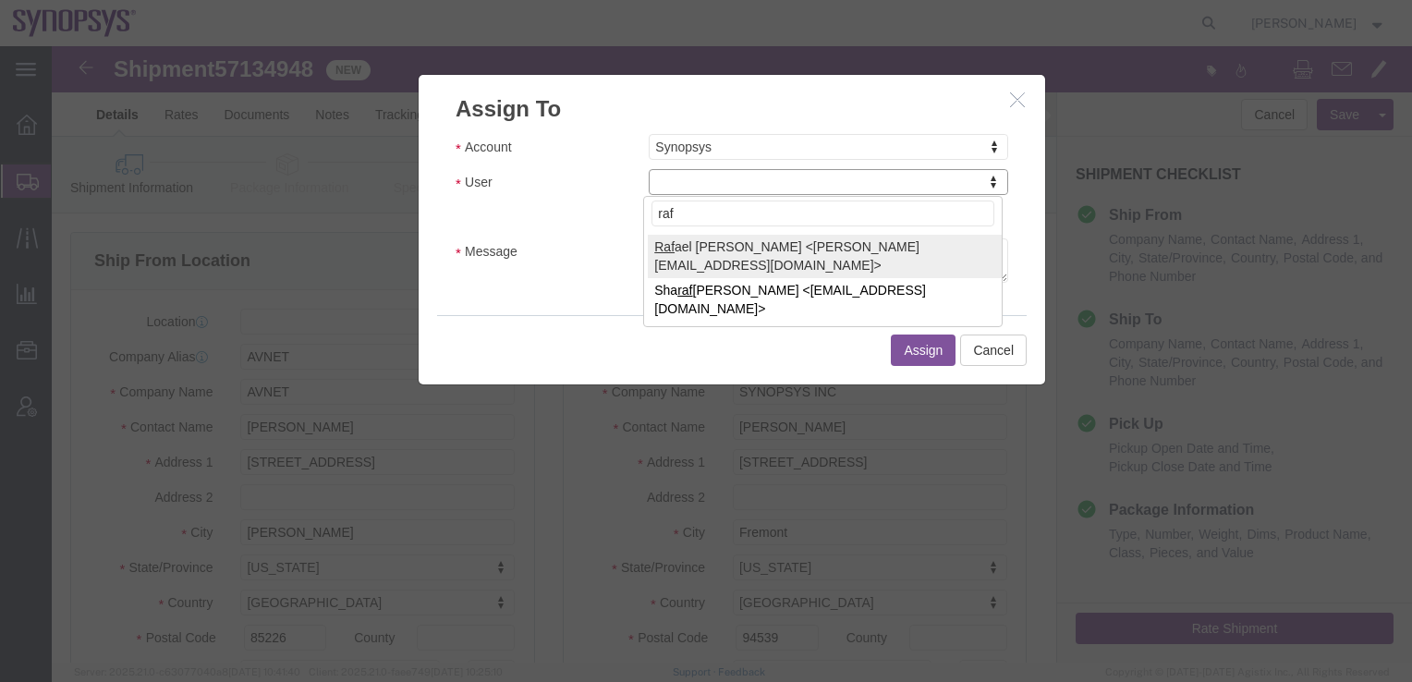
type input "raf"
select select "95522"
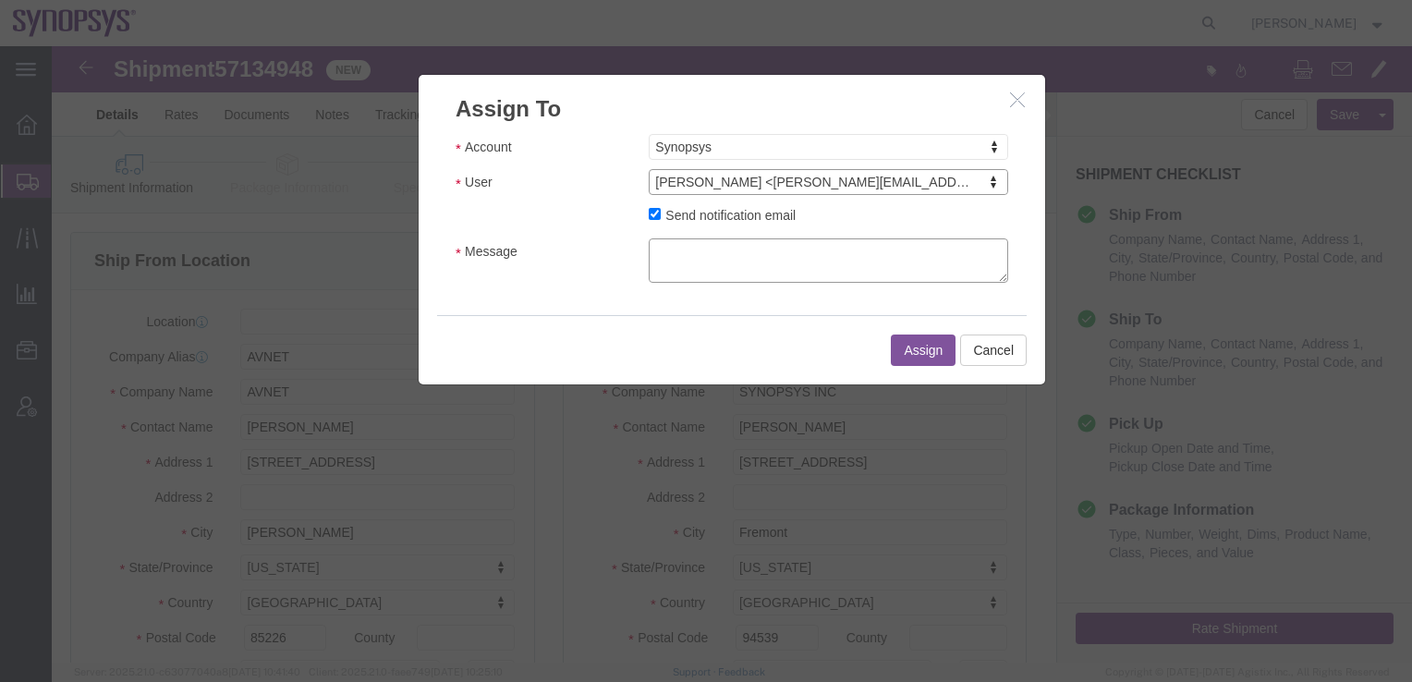
click textarea "Message"
click textarea "[PERSON_NAME], Lets try to use DSV for this shipment"
type textarea "[PERSON_NAME], Let's try to use DSV for this shipment"
click button "Assign"
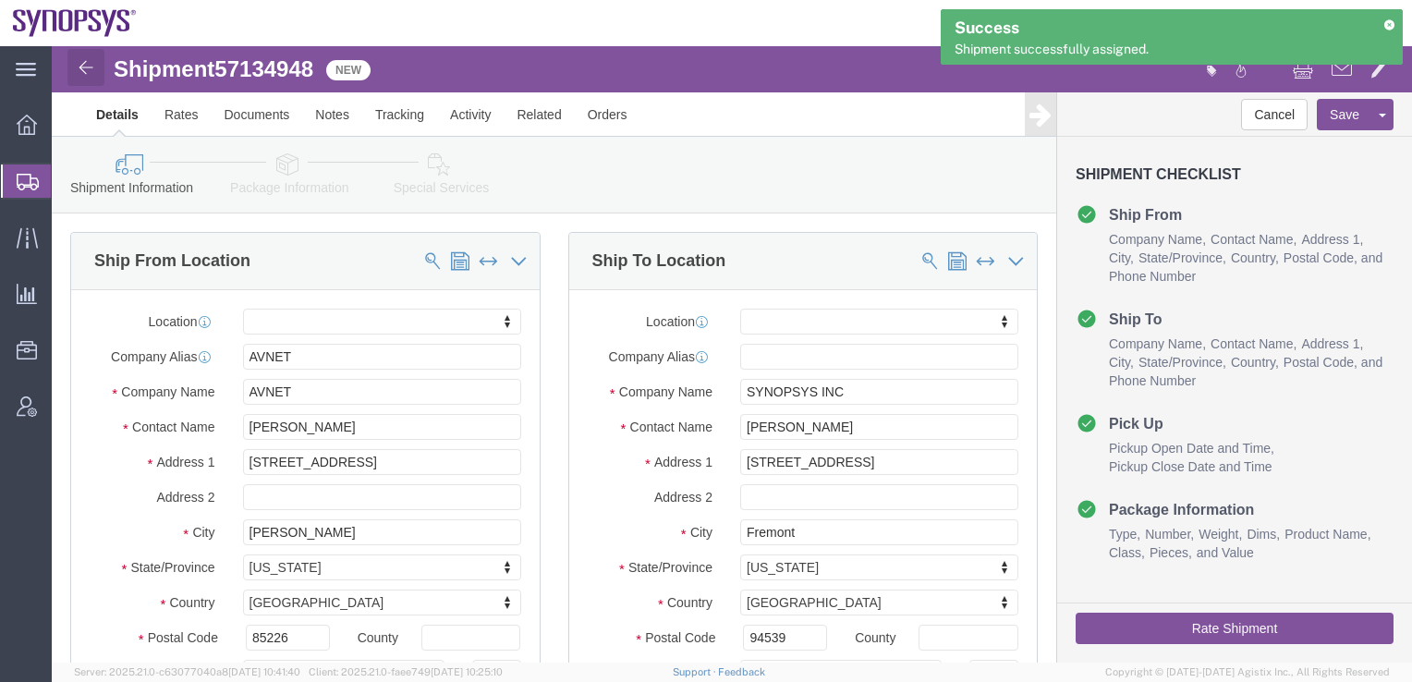
click img
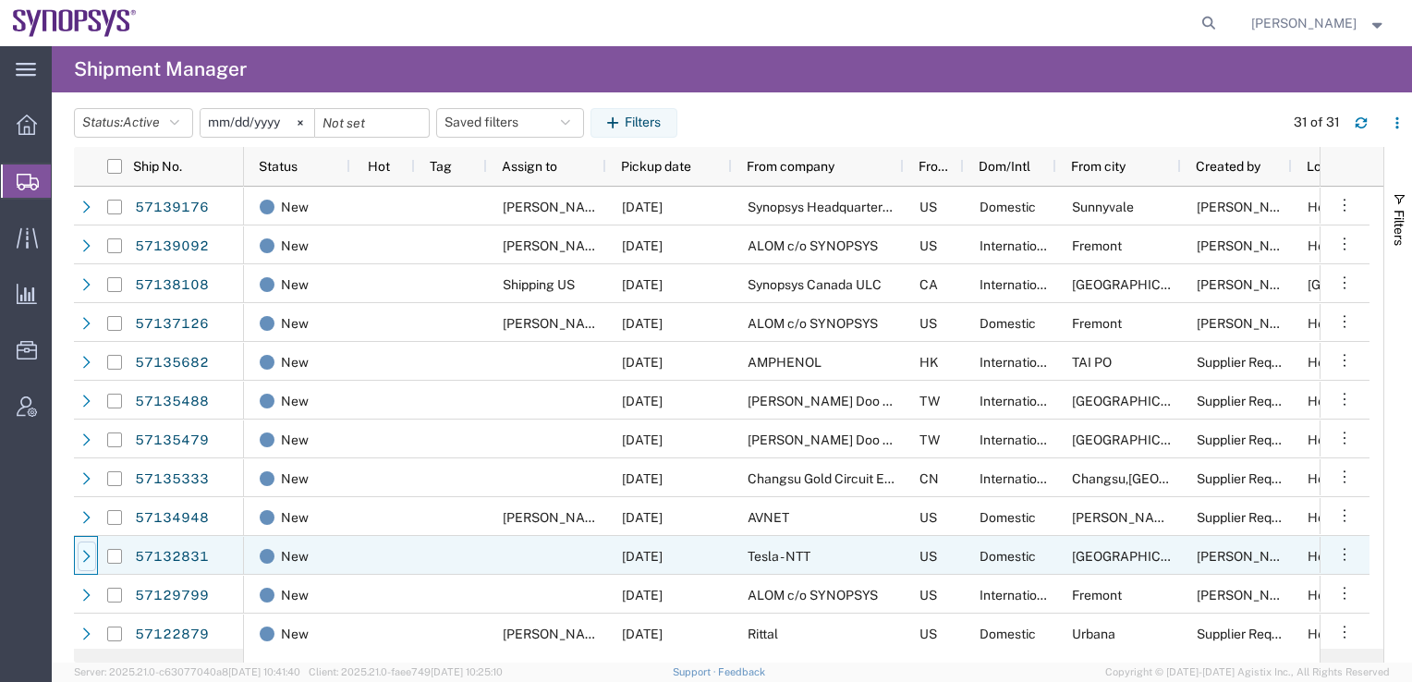
click at [81, 558] on icon at bounding box center [86, 556] width 13 height 13
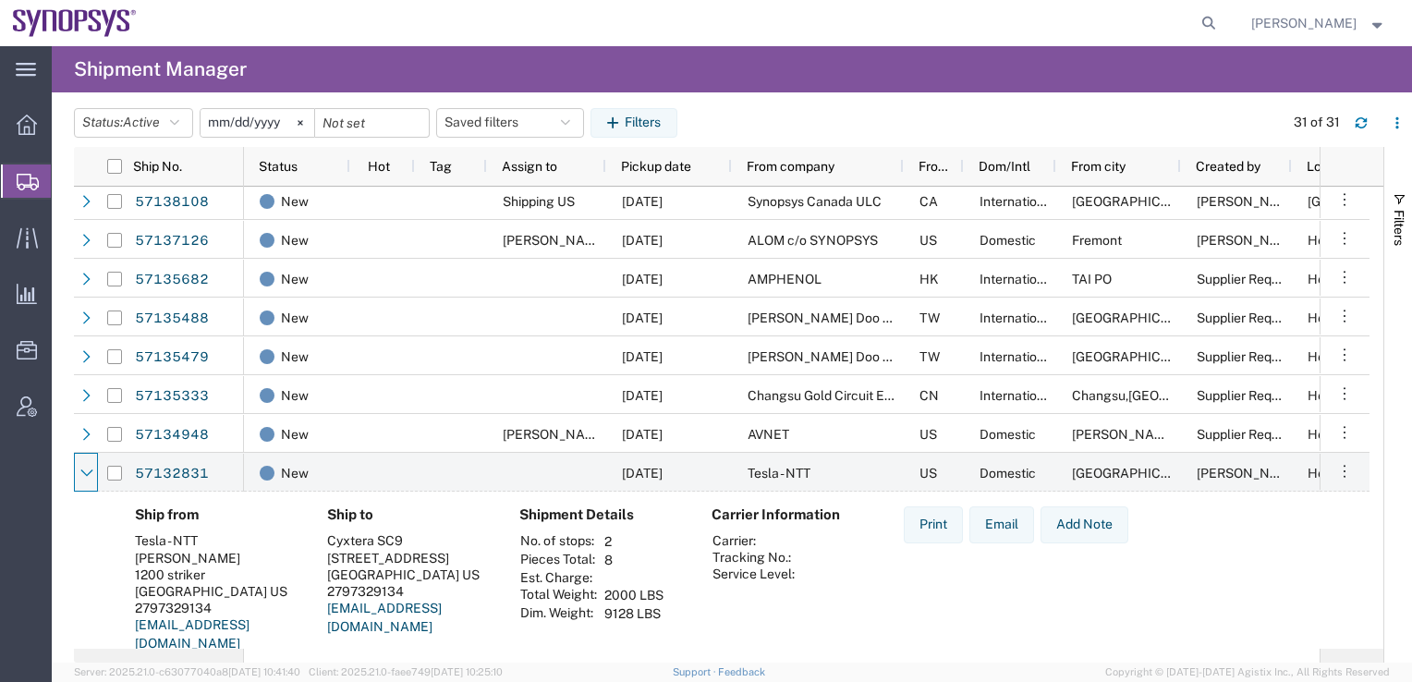
scroll to position [91, 0]
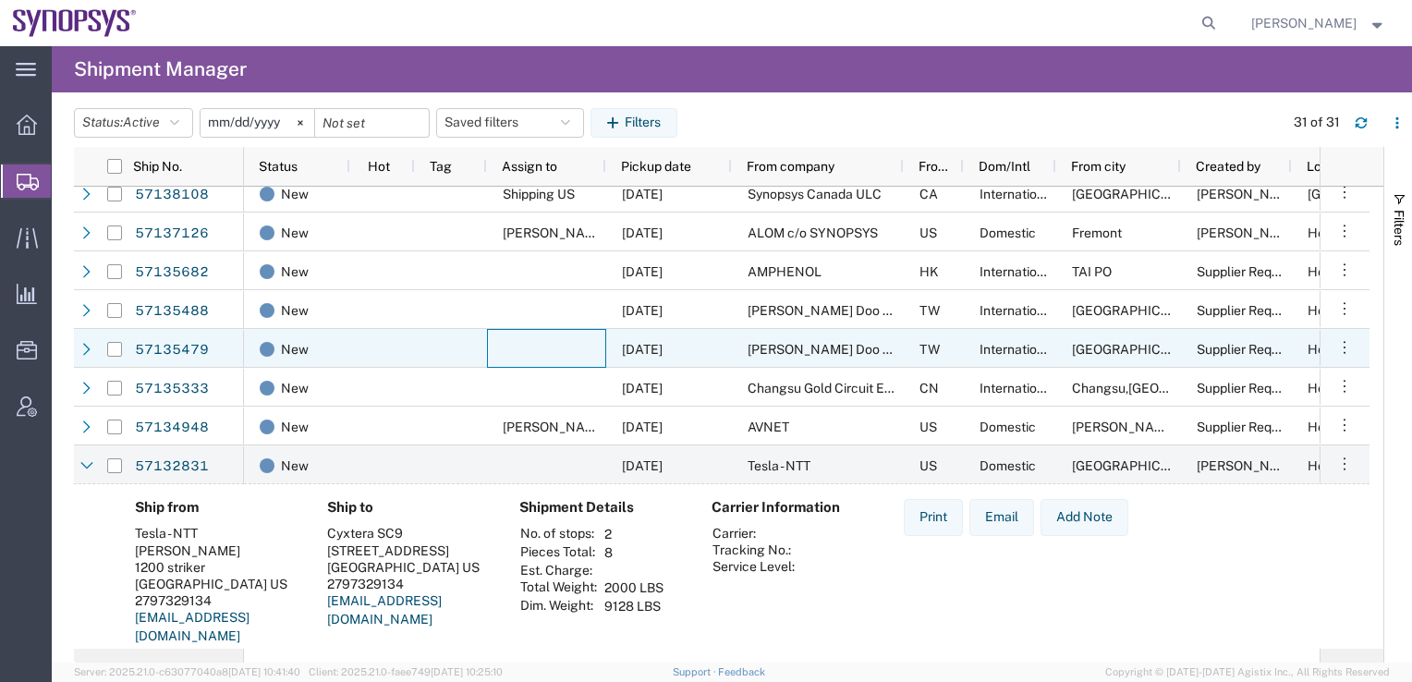
drag, startPoint x: 514, startPoint y: 344, endPoint x: 269, endPoint y: 477, distance: 278.8
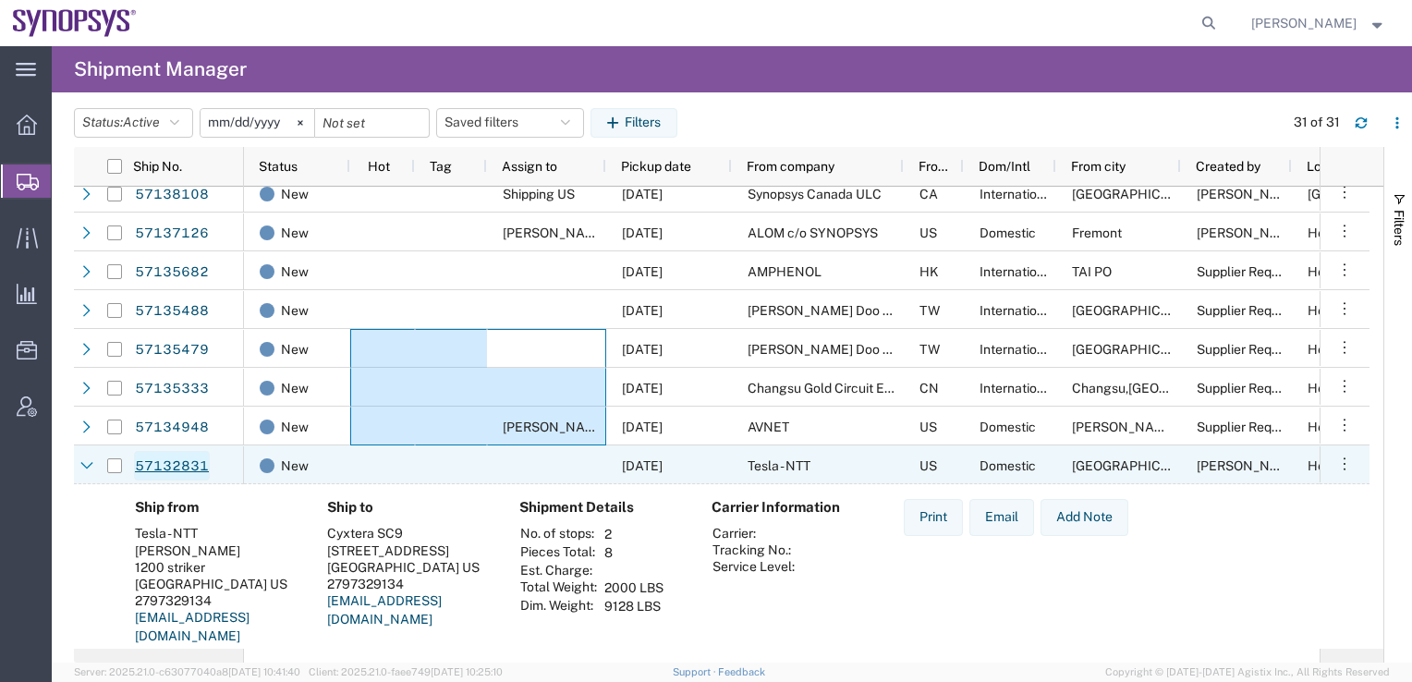
click at [180, 464] on link "57132831" at bounding box center [172, 466] width 76 height 30
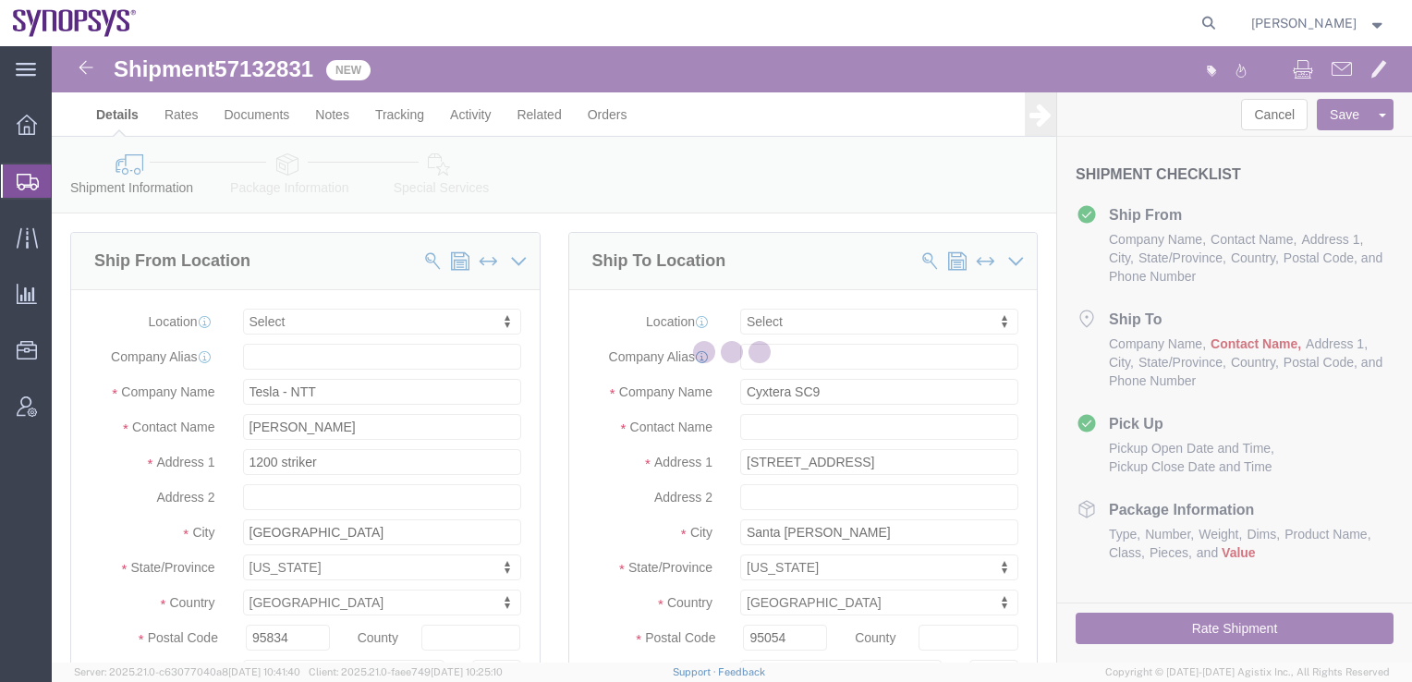
select select
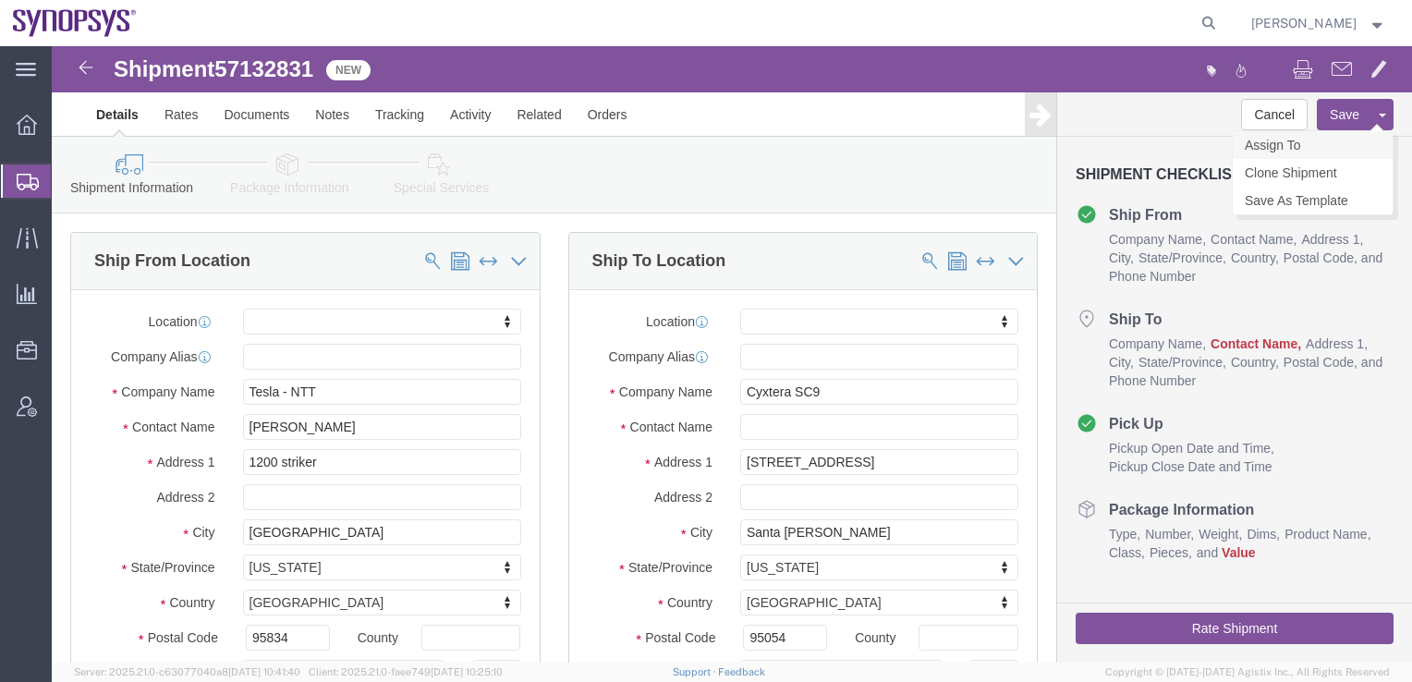
click link "Assign To"
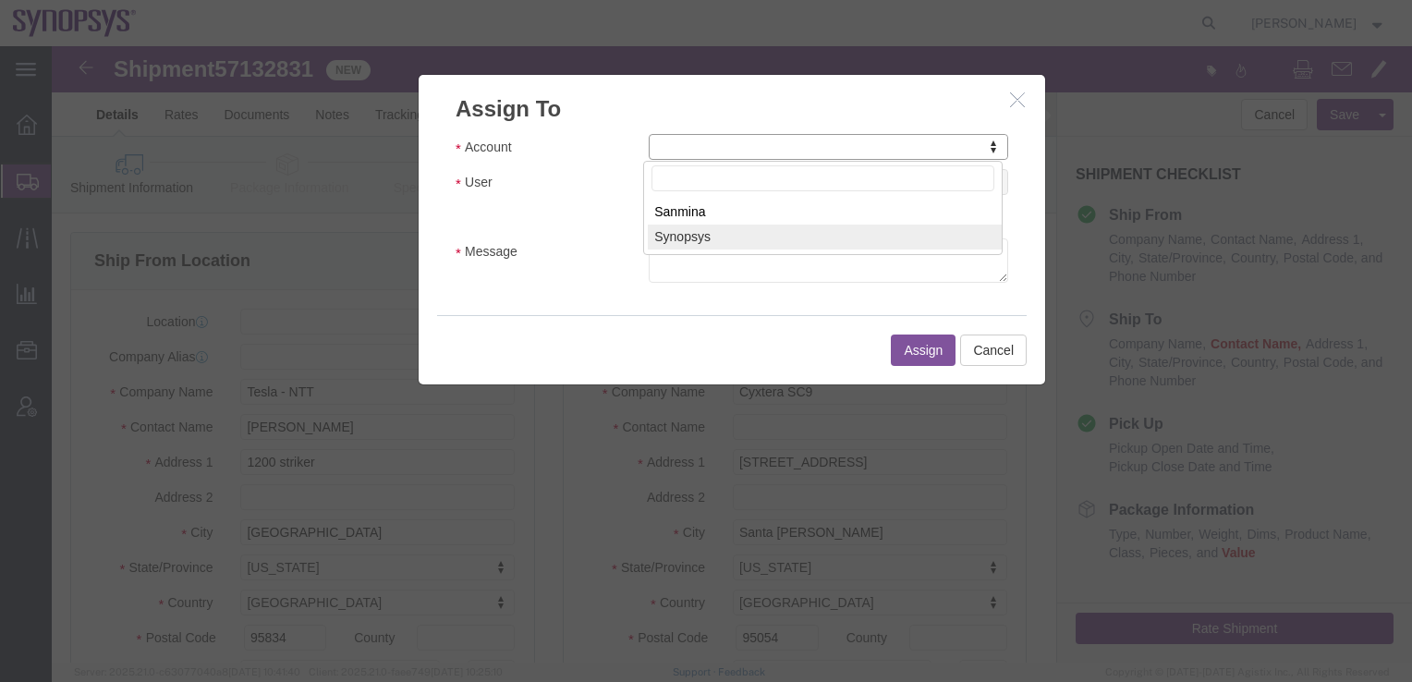
select select "117156"
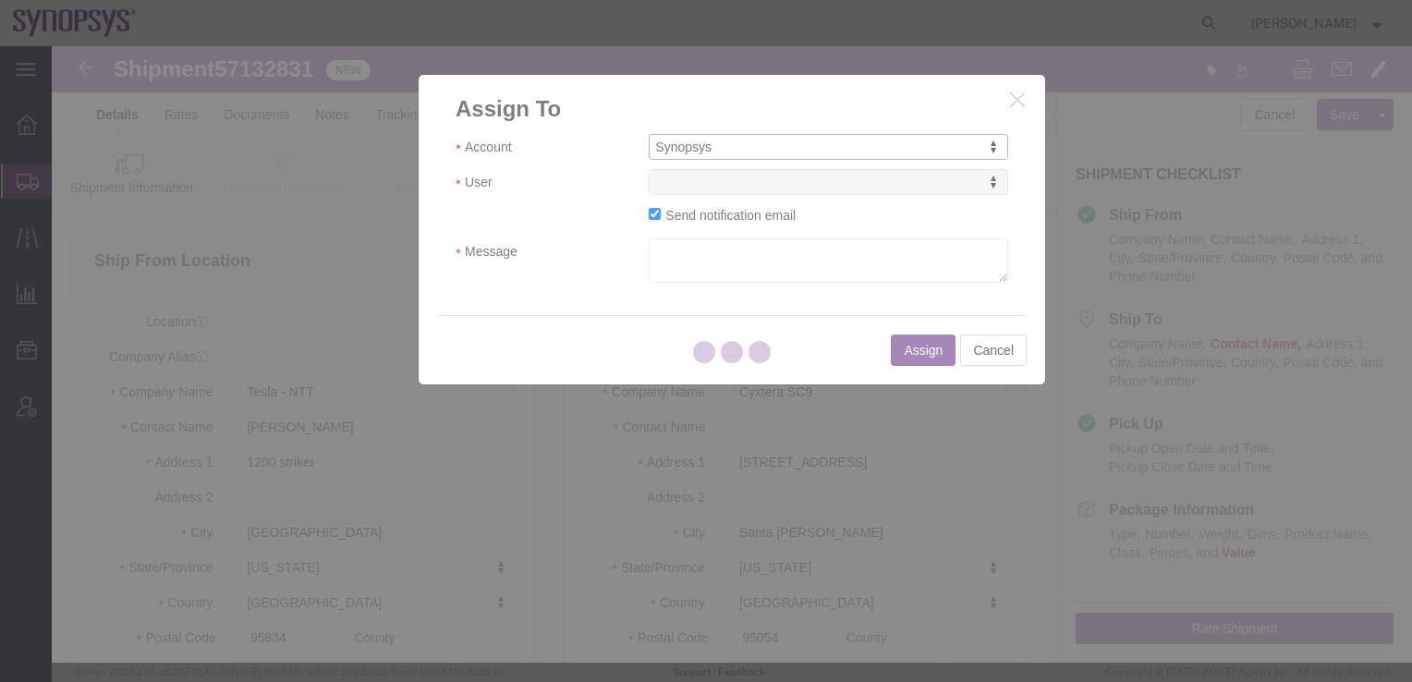
select select
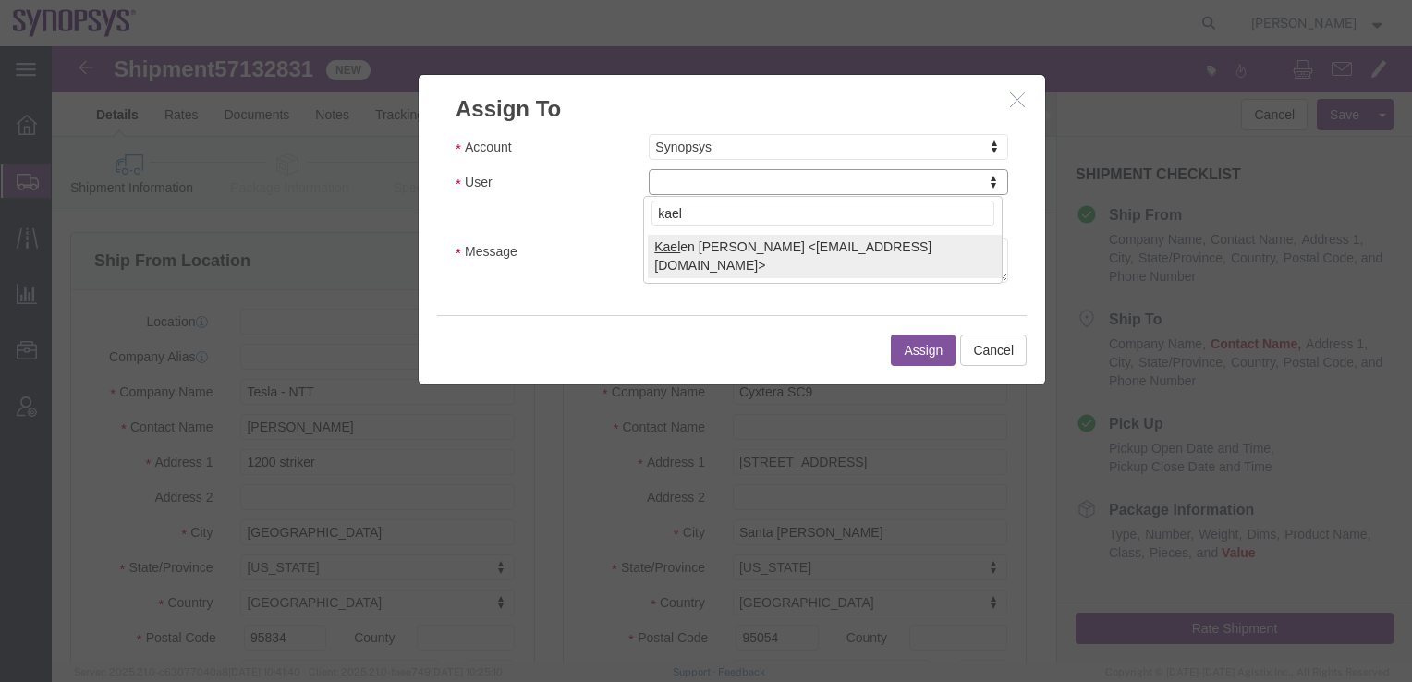
type input "kael"
select select "98361"
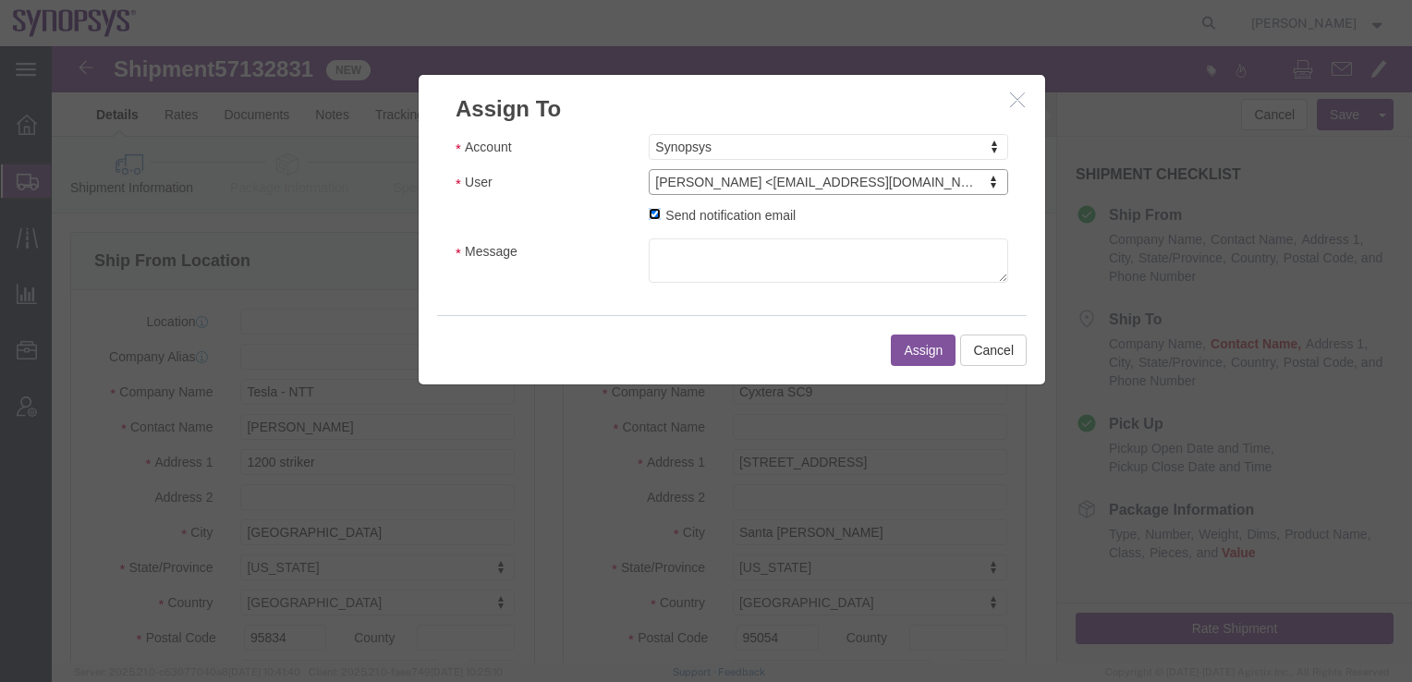
click input "Send notification email"
checkbox input "false"
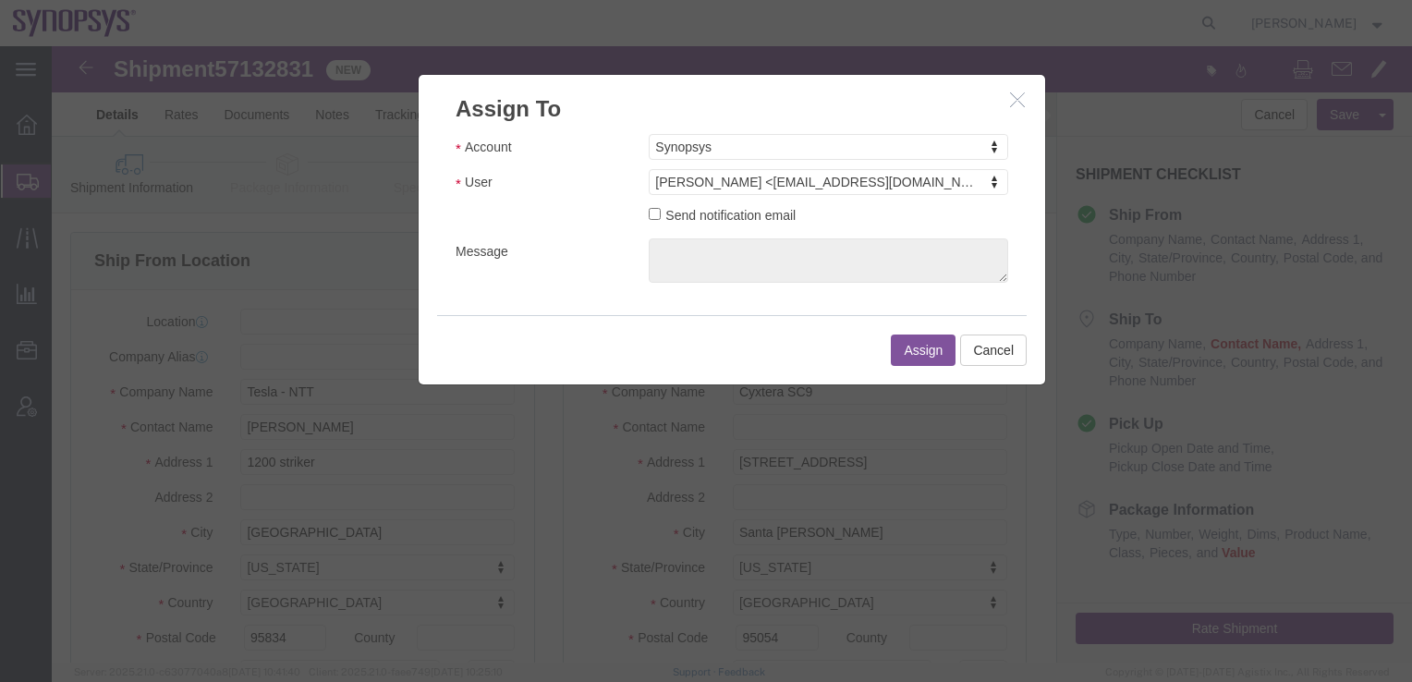
click button "Assign"
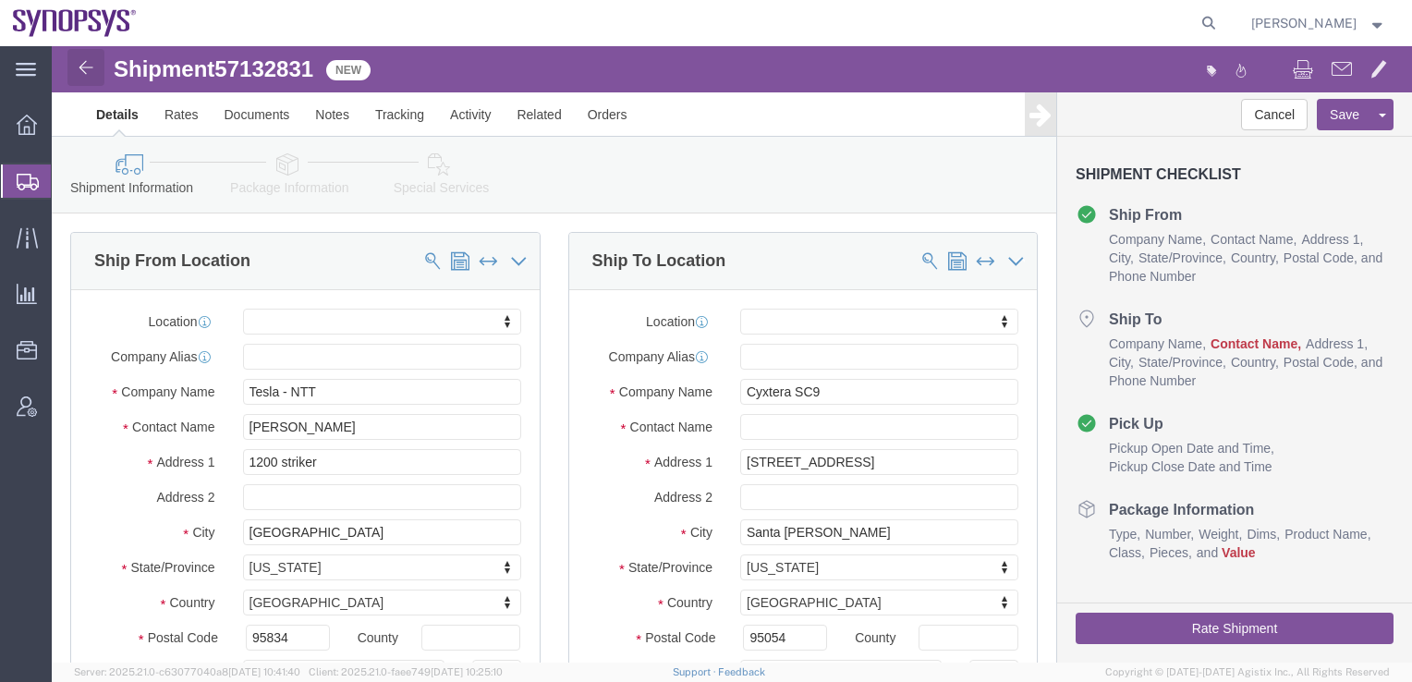
click img
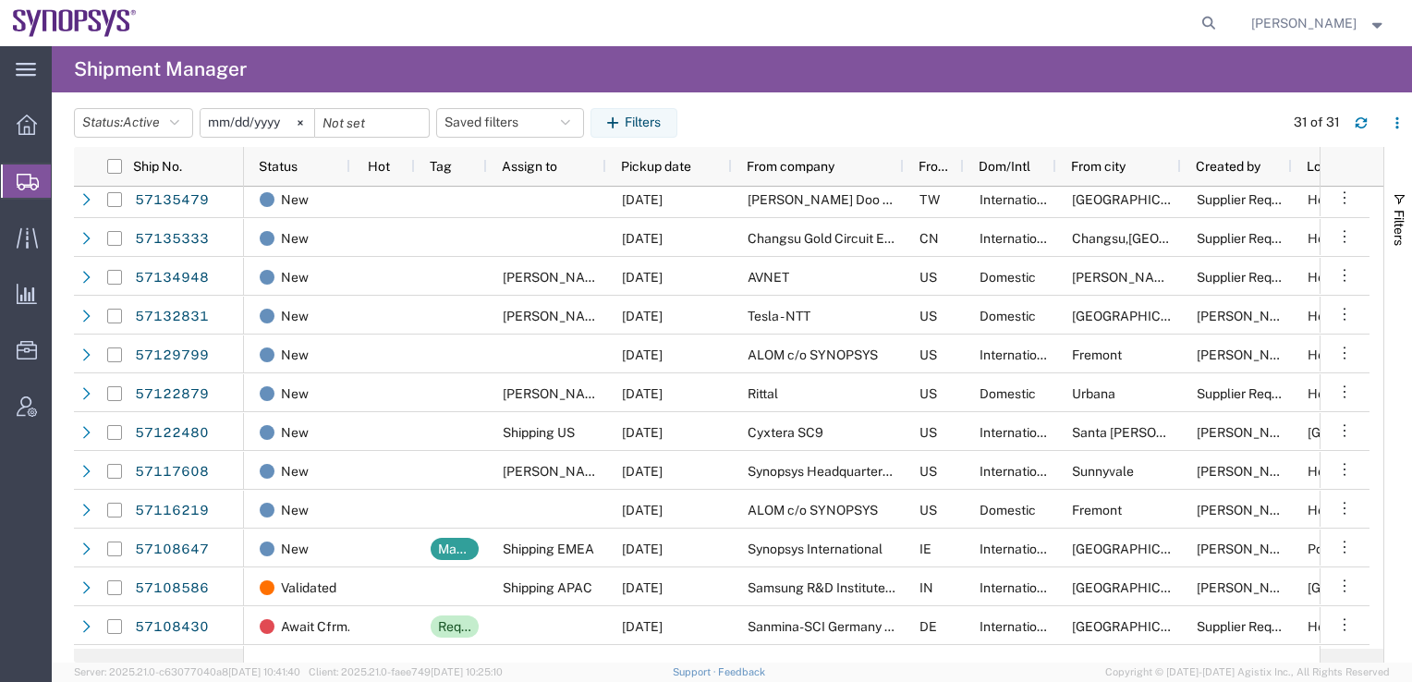
scroll to position [259, 0]
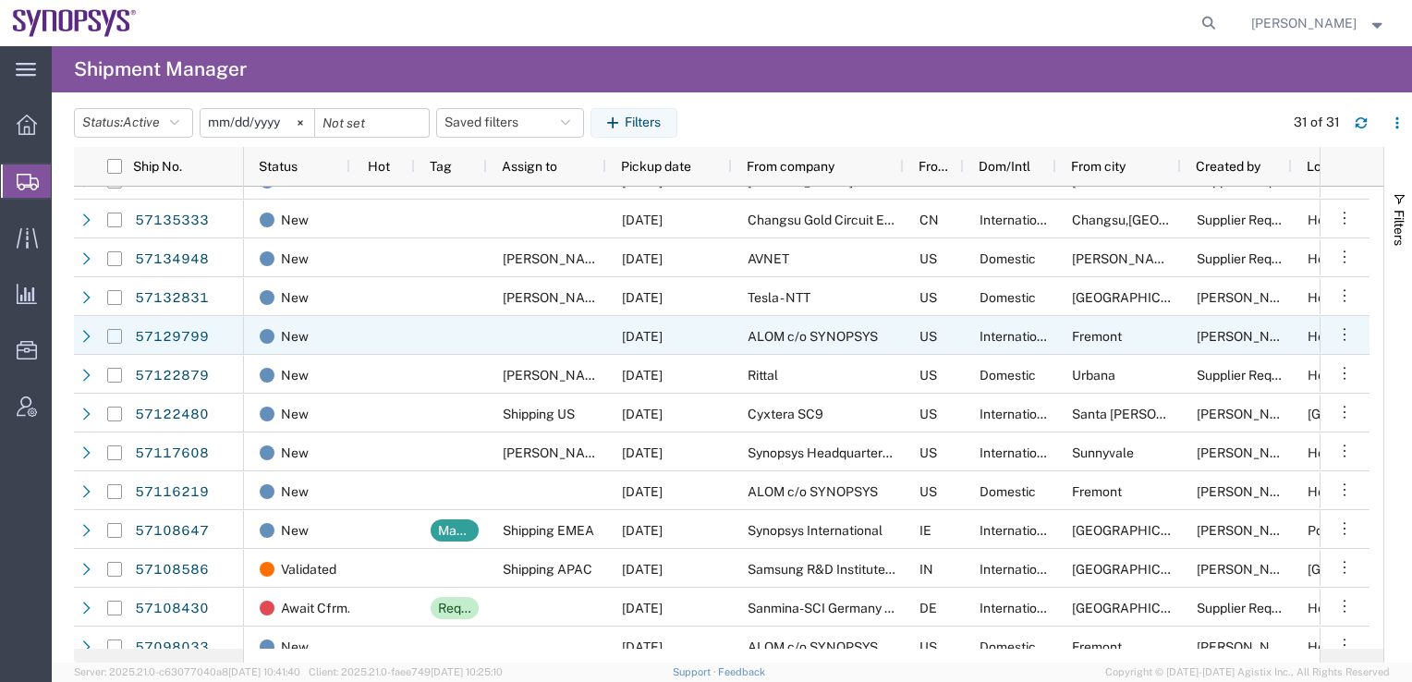
click at [116, 338] on input "Press Space to toggle row selection (unchecked)" at bounding box center [114, 336] width 15 height 15
checkbox input "true"
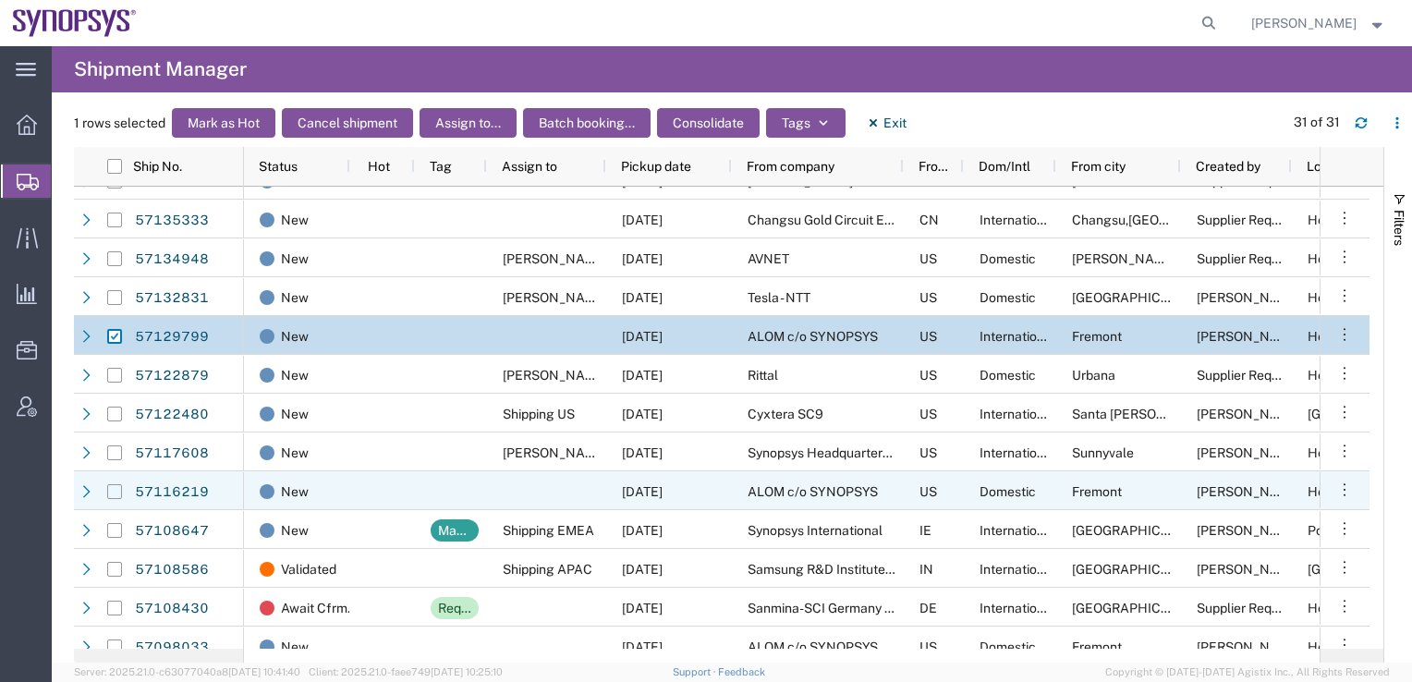
click at [115, 492] on input "Press Space to toggle row selection (unchecked)" at bounding box center [114, 491] width 15 height 15
checkbox input "true"
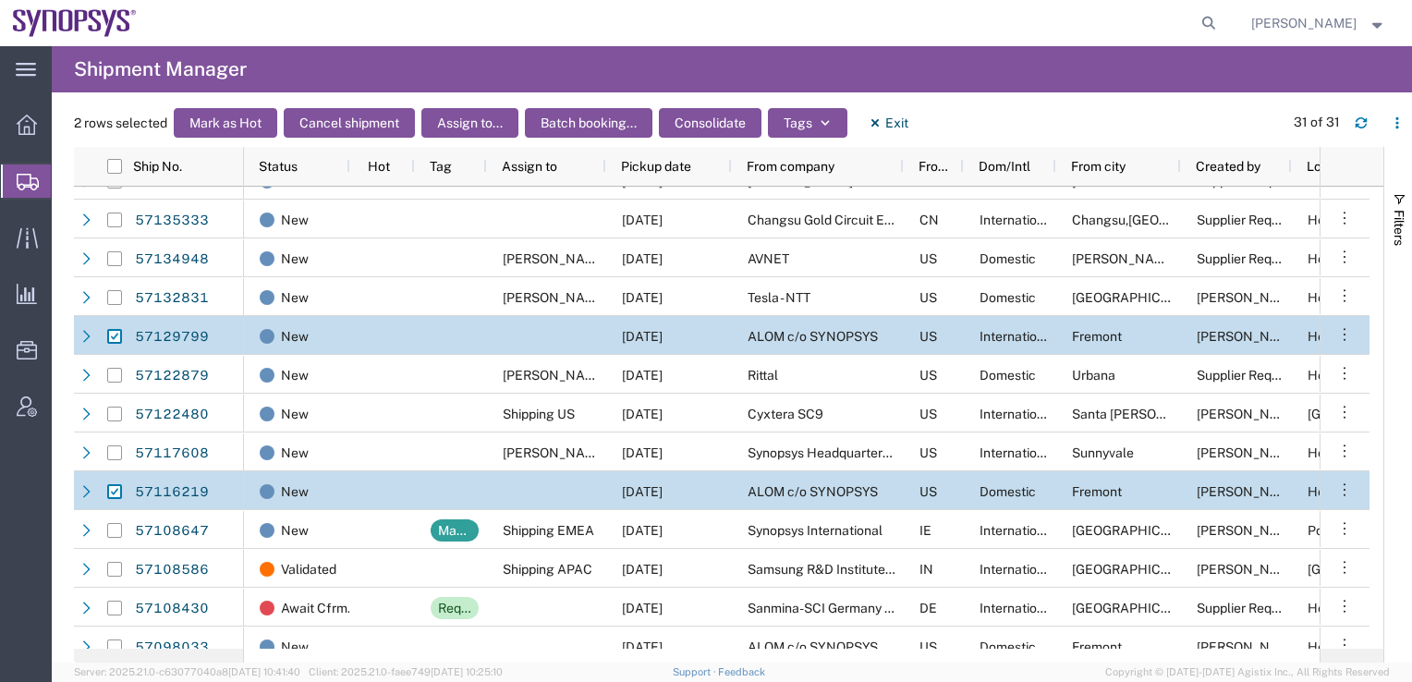
scroll to position [0, 0]
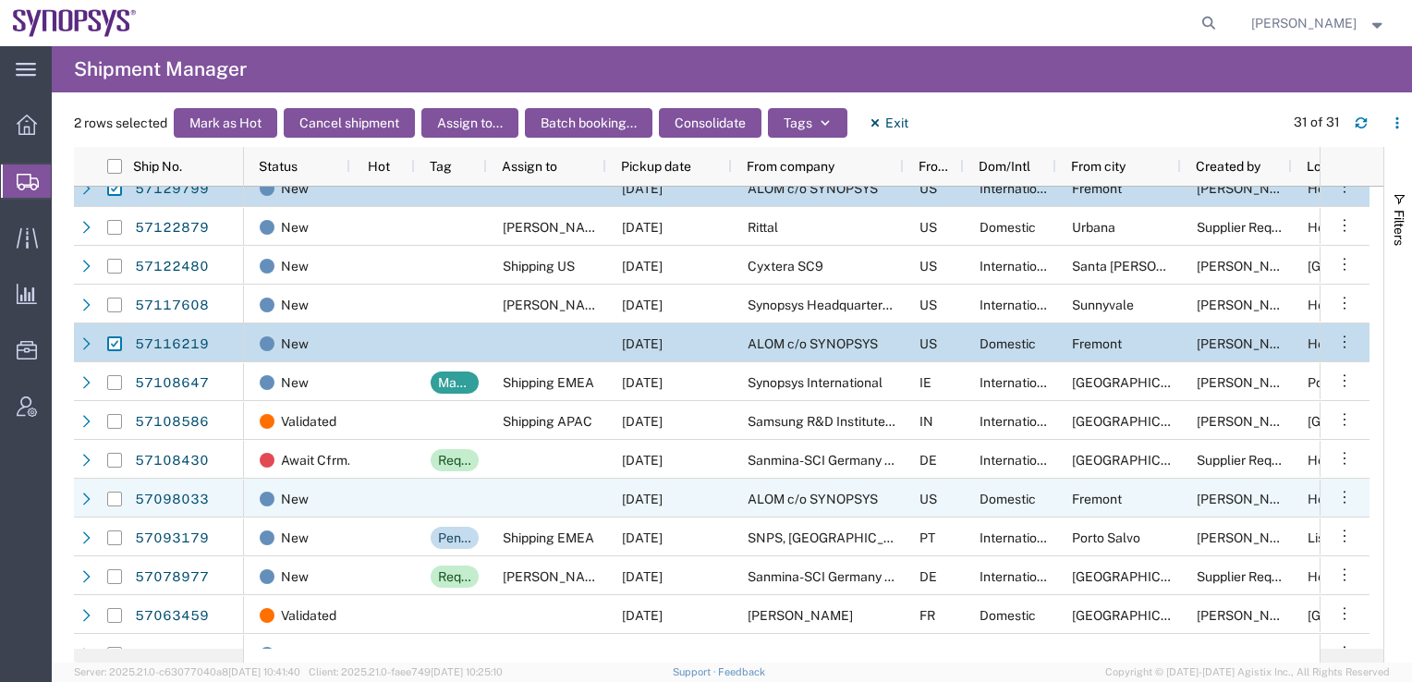
click at [113, 507] on div at bounding box center [114, 499] width 15 height 39
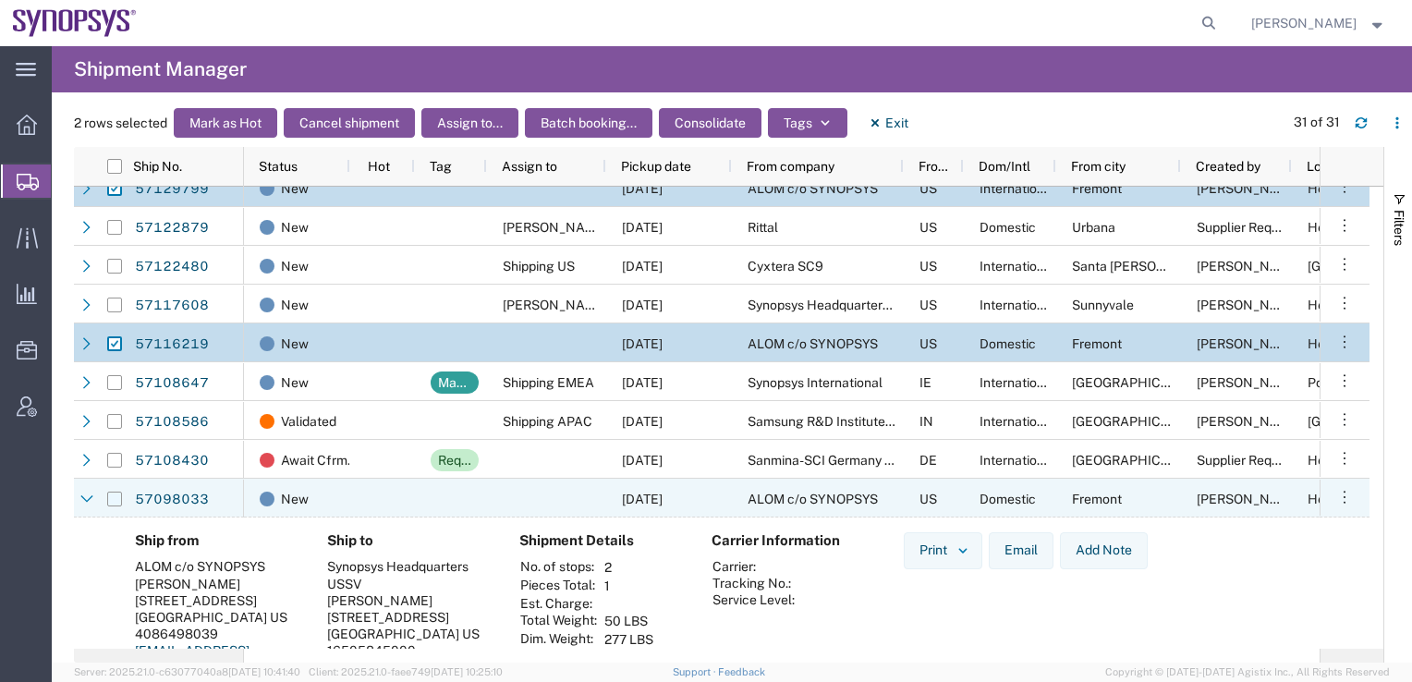
click at [116, 496] on input "Press Space to toggle row selection (unchecked)" at bounding box center [114, 499] width 15 height 15
checkbox input "true"
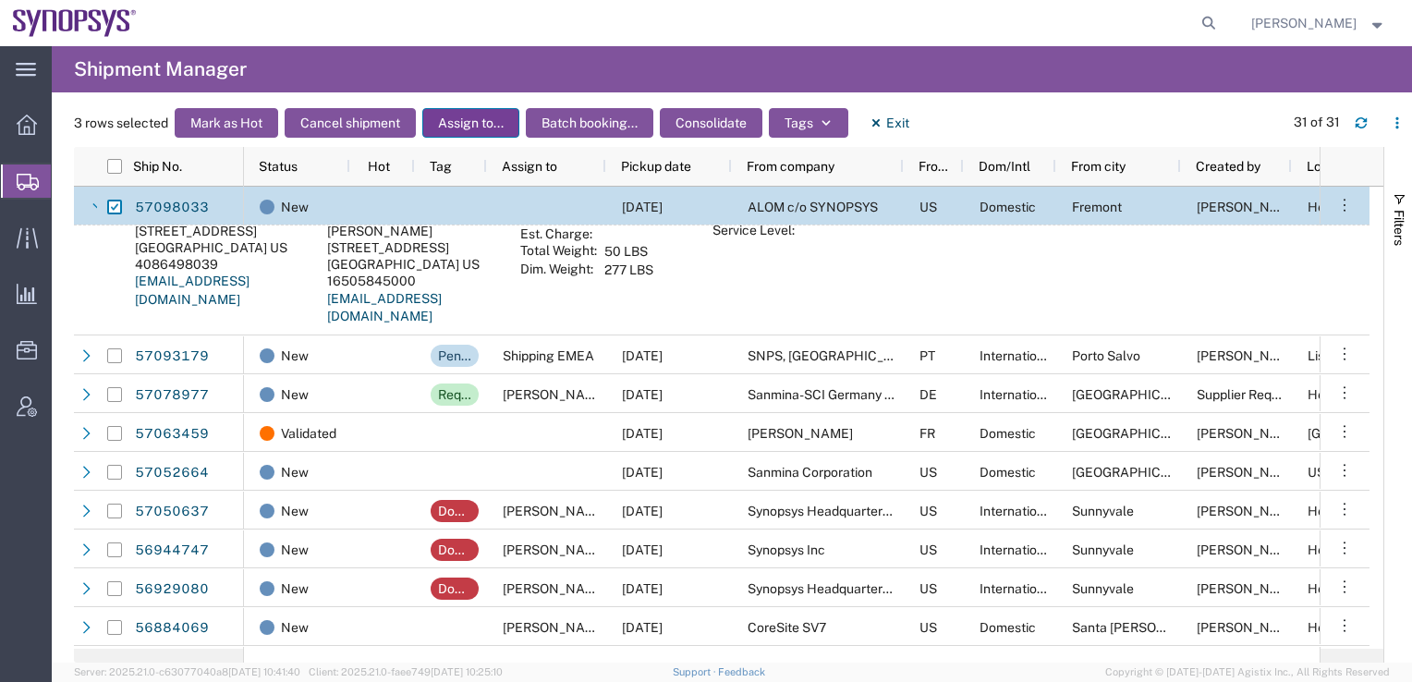
click at [466, 119] on button "Assign to..." at bounding box center [470, 123] width 97 height 30
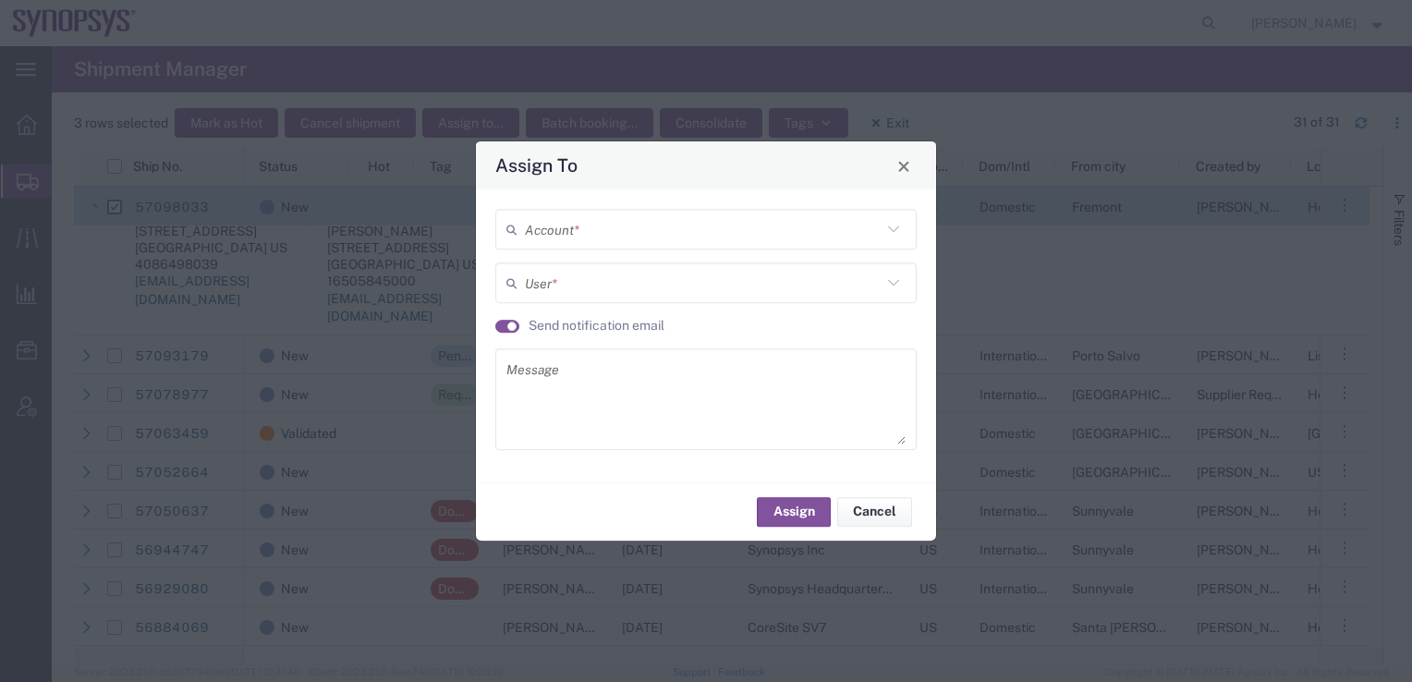
click at [556, 232] on input "text" at bounding box center [703, 230] width 357 height 32
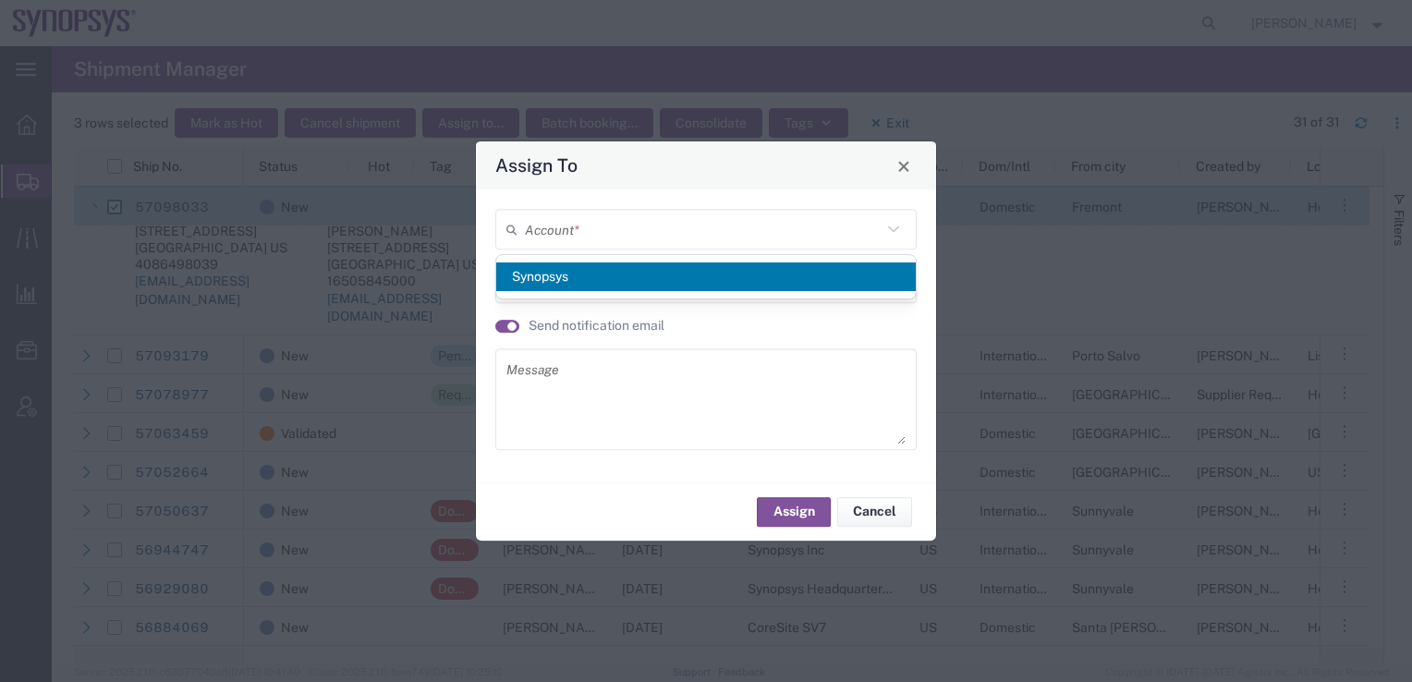
click at [530, 279] on span "Synopsys" at bounding box center [706, 277] width 420 height 29
type input "Synopsys"
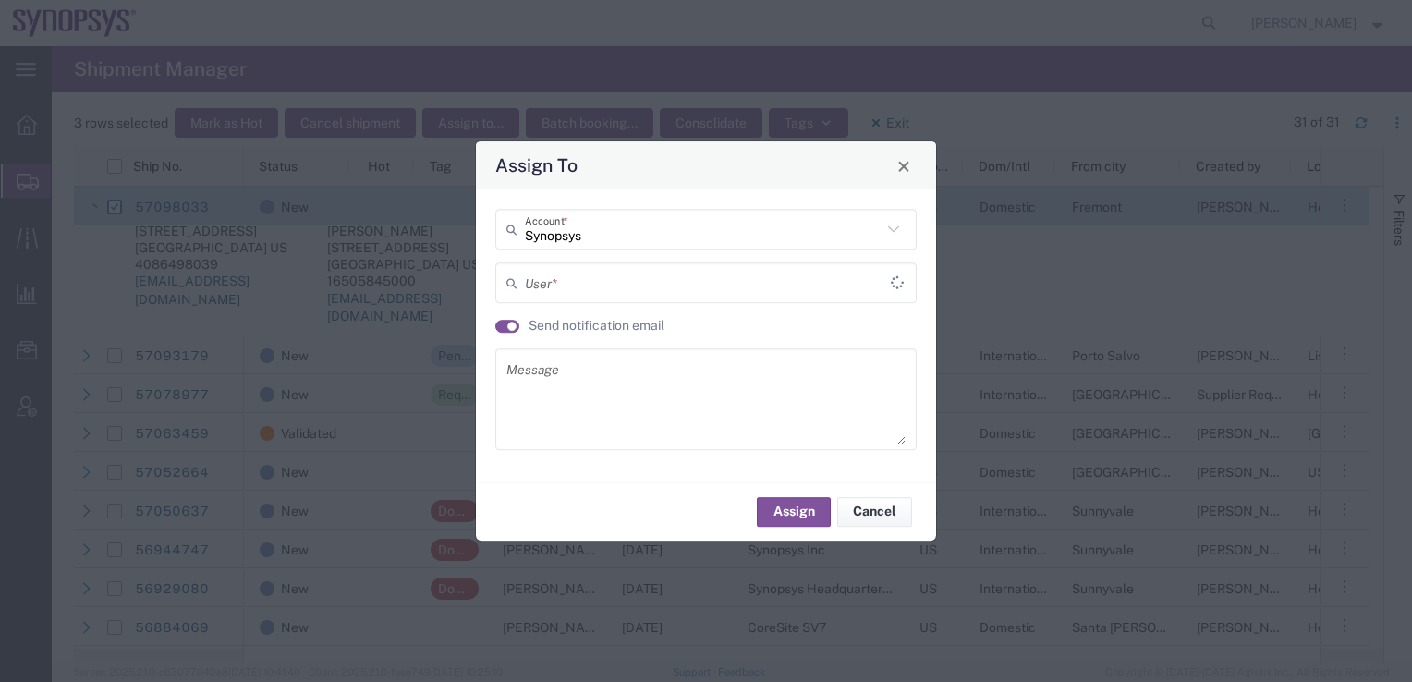
click at [534, 285] on input "text" at bounding box center [708, 283] width 366 height 32
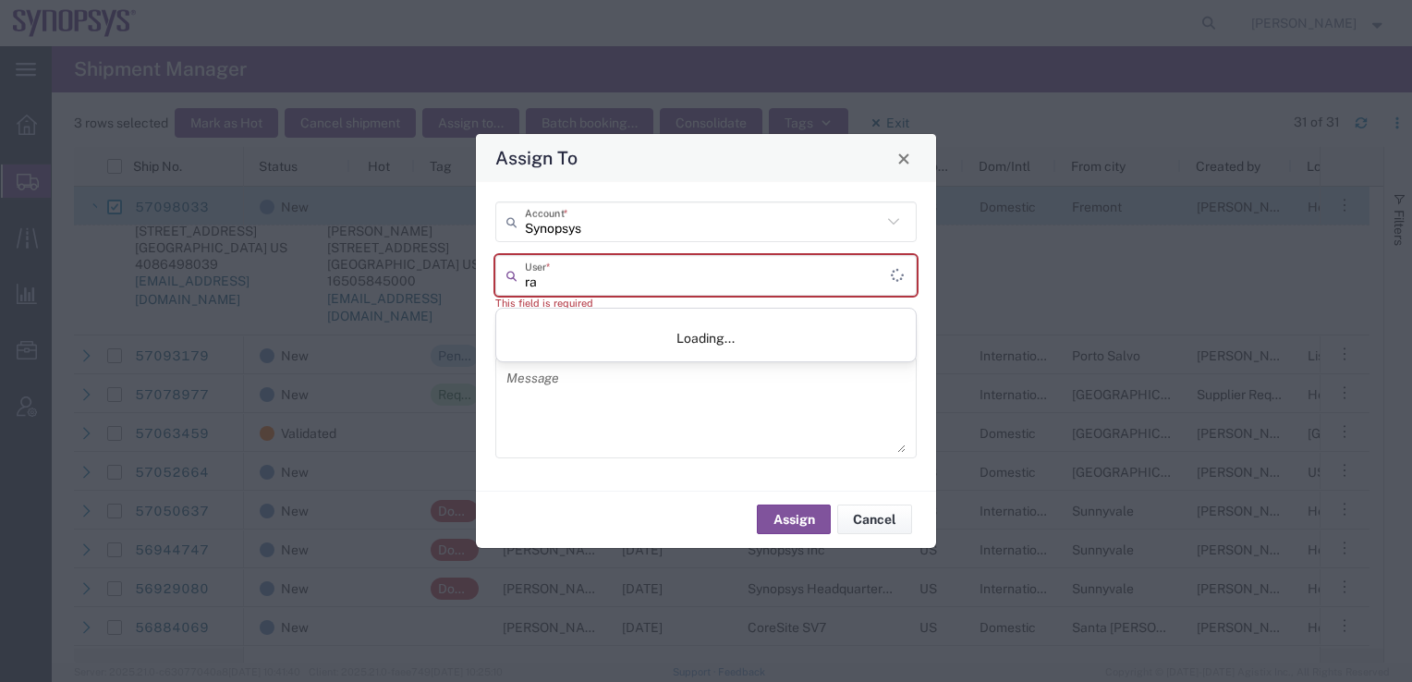
type input "raf"
click at [532, 287] on input "text" at bounding box center [703, 275] width 357 height 32
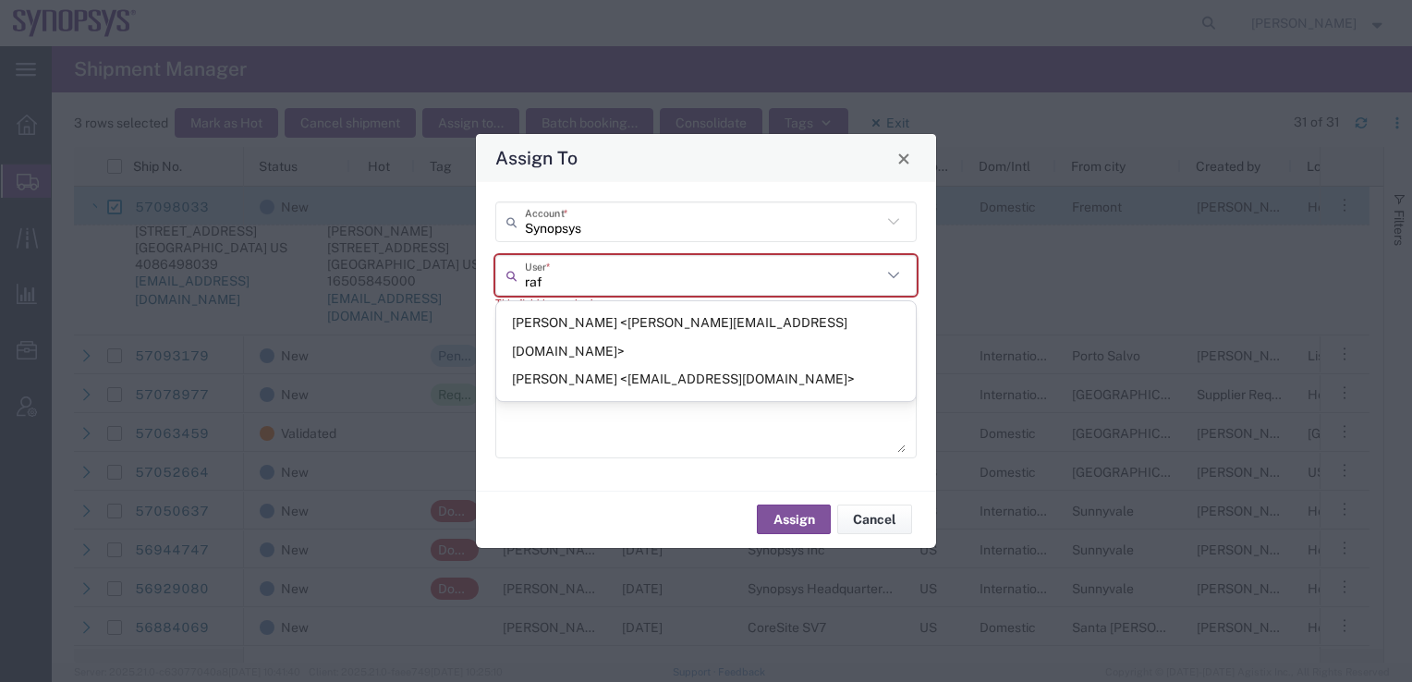
click at [532, 278] on input "raf" at bounding box center [703, 275] width 357 height 32
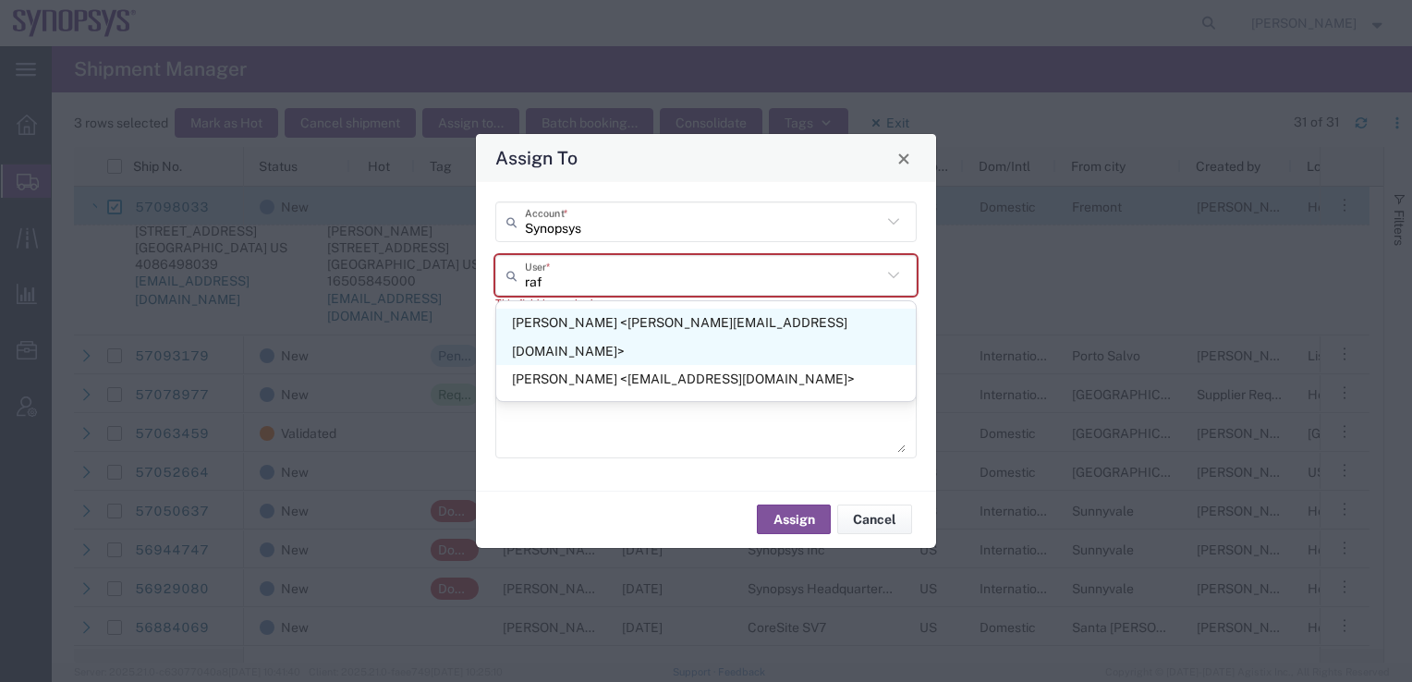
click at [532, 318] on span "[PERSON_NAME] <[PERSON_NAME][EMAIL_ADDRESS][DOMAIN_NAME]>" at bounding box center [706, 337] width 420 height 57
type input "[PERSON_NAME] <[PERSON_NAME][EMAIL_ADDRESS][DOMAIN_NAME]>"
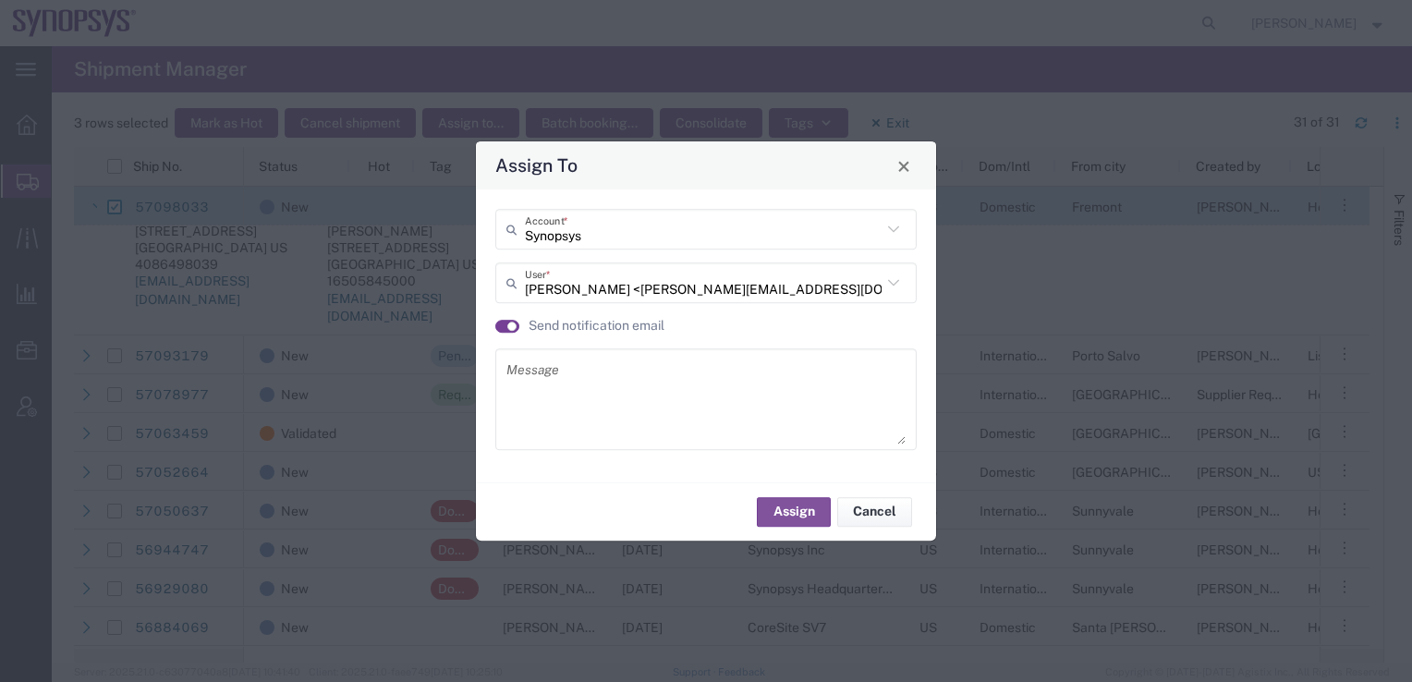
click at [511, 331] on small "button" at bounding box center [511, 326] width 9 height 9
click at [784, 502] on button "Assign" at bounding box center [794, 512] width 74 height 30
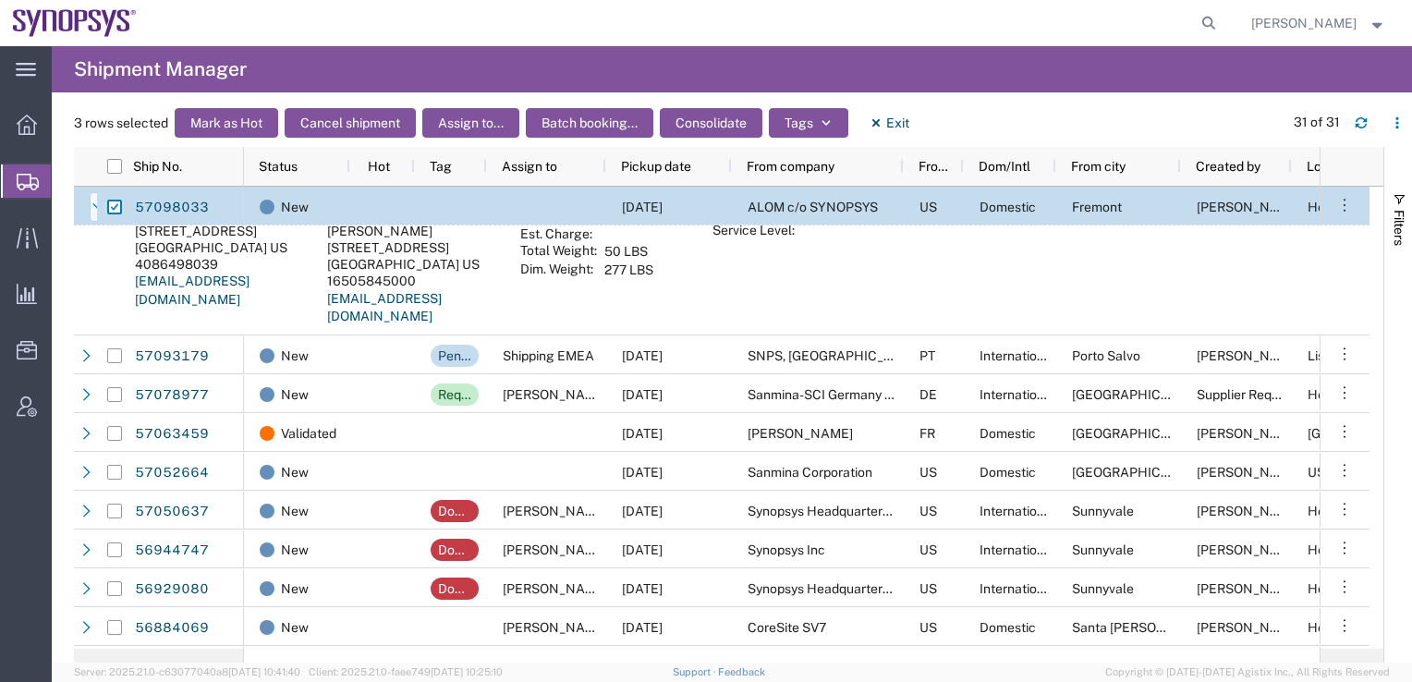
click at [95, 207] on icon at bounding box center [98, 207] width 13 height 13
